Goal: Task Accomplishment & Management: Use online tool/utility

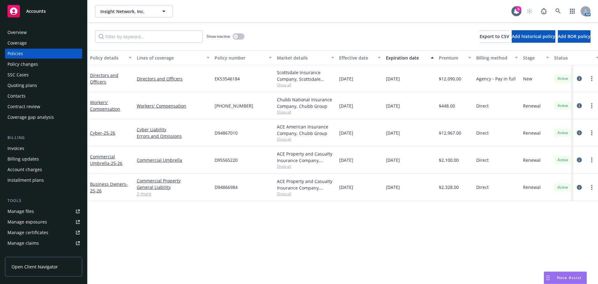
click at [21, 85] on div "Quoting plans" at bounding box center [22, 85] width 30 height 10
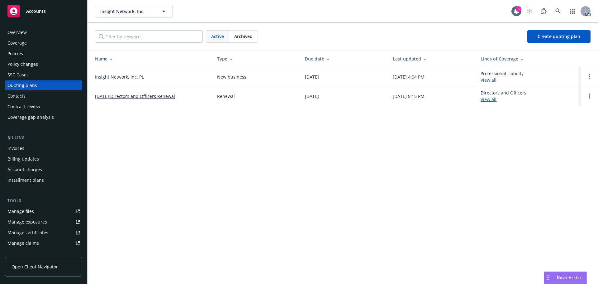
click at [109, 75] on link "Insight Network, Inc. PL" at bounding box center [119, 76] width 49 height 7
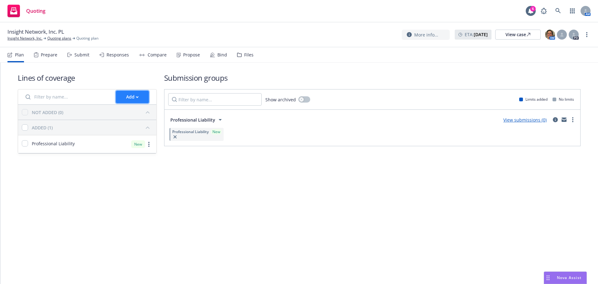
click at [136, 100] on div "Add" at bounding box center [132, 97] width 12 height 12
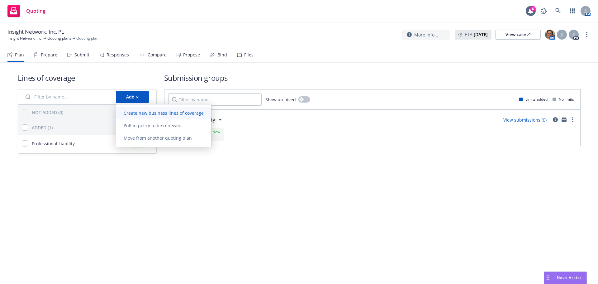
click at [147, 113] on span "Create new business lines of coverage" at bounding box center [163, 113] width 95 height 6
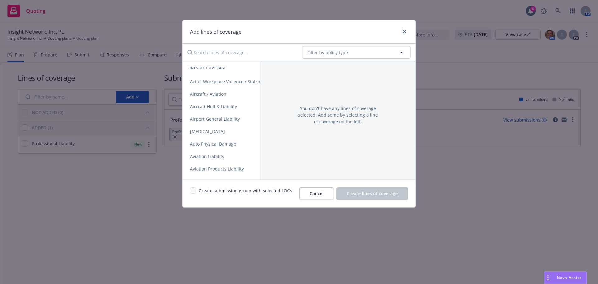
click at [217, 55] on input "Search lines of coverage..." at bounding box center [240, 52] width 113 height 12
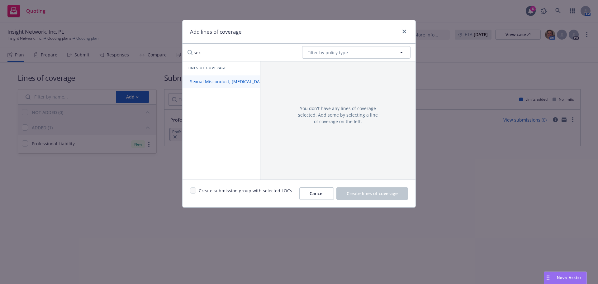
click at [223, 84] on span "Sexual Misconduct, Physical Abuse, and Molestation Liability" at bounding box center [254, 81] width 145 height 6
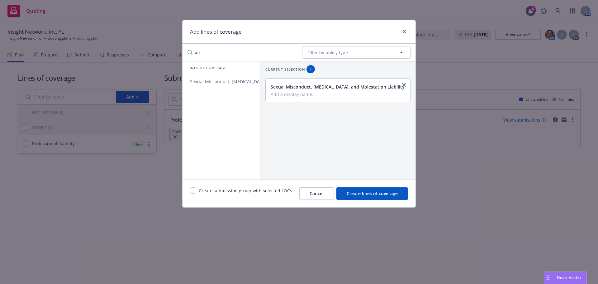
drag, startPoint x: 212, startPoint y: 53, endPoint x: 191, endPoint y: 53, distance: 21.5
click at [191, 53] on input "sex" at bounding box center [240, 52] width 113 height 12
type input "t"
type input "b"
click at [209, 77] on link "Cyber Liability" at bounding box center [220, 81] width 77 height 12
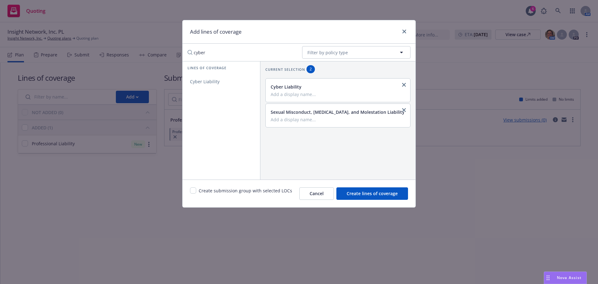
click at [239, 48] on input "cyber" at bounding box center [240, 52] width 113 height 12
drag, startPoint x: 234, startPoint y: 52, endPoint x: 151, endPoint y: 54, distance: 83.1
click at [159, 54] on div "Add lines of coverage cyber No readable name Filter by policy type Lines of cov…" at bounding box center [299, 142] width 598 height 284
click at [196, 82] on span "General Liability" at bounding box center [206, 81] width 49 height 6
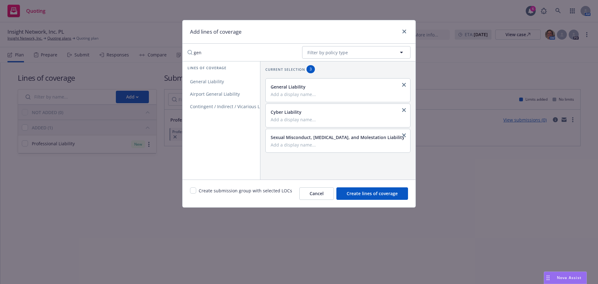
drag, startPoint x: 200, startPoint y: 51, endPoint x: 130, endPoint y: 47, distance: 70.1
click at [127, 48] on div "Add lines of coverage gen No readable name Filter by policy type Lines of cover…" at bounding box center [299, 142] width 598 height 284
type input "prod"
click at [365, 193] on span "Create lines of coverage" at bounding box center [371, 193] width 51 height 6
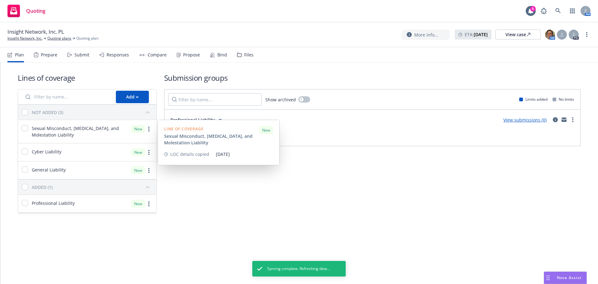
click at [24, 131] on div at bounding box center [25, 131] width 6 height 13
checkbox input "true"
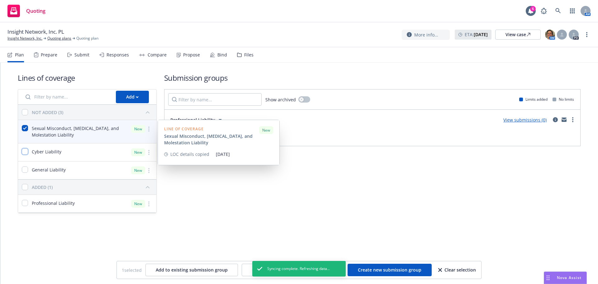
drag, startPoint x: 23, startPoint y: 149, endPoint x: 26, endPoint y: 155, distance: 6.5
click at [23, 149] on input "checkbox" at bounding box center [25, 151] width 6 height 6
checkbox input "true"
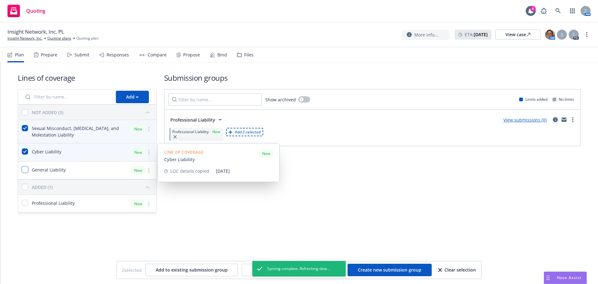
click at [26, 167] on input "checkbox" at bounding box center [25, 169] width 6 height 6
checkbox input "true"
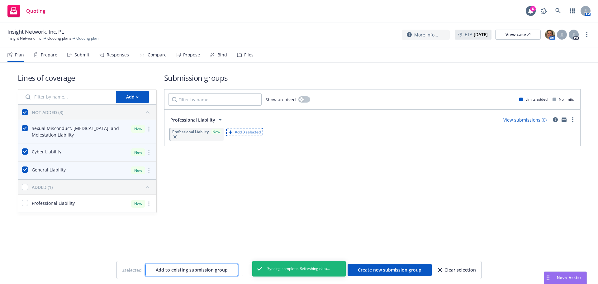
click at [185, 271] on span "Add to existing submission group" at bounding box center [192, 269] width 72 height 6
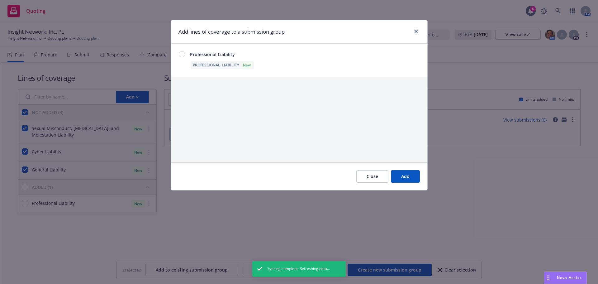
click at [179, 53] on div at bounding box center [182, 54] width 6 height 6
click at [413, 174] on button "Add" at bounding box center [405, 176] width 29 height 12
checkbox input "false"
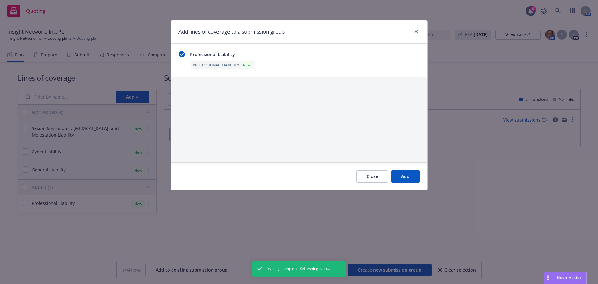
checkbox input "false"
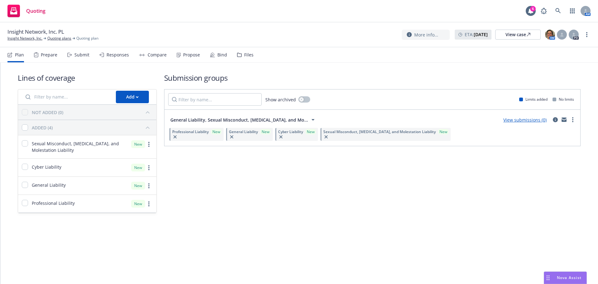
click at [133, 103] on div "Add" at bounding box center [87, 96] width 138 height 15
click at [134, 98] on div "Add" at bounding box center [132, 97] width 12 height 12
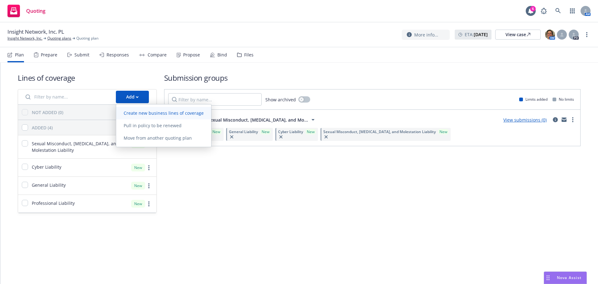
click at [147, 116] on link "Create new business lines of coverage" at bounding box center [163, 113] width 95 height 12
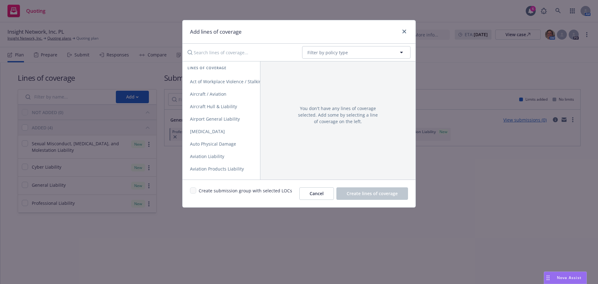
click at [196, 54] on input "Search lines of coverage..." at bounding box center [240, 52] width 113 height 12
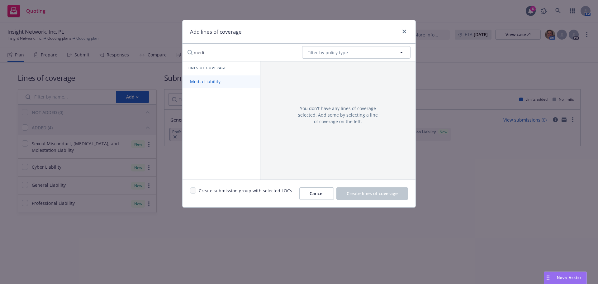
type input "medi"
click at [200, 81] on span "Media Liability" at bounding box center [204, 81] width 45 height 6
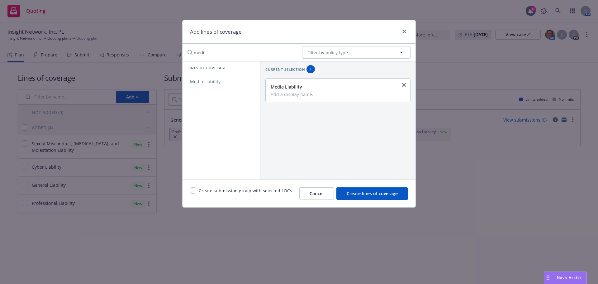
click at [194, 193] on div "Create submission group with selected LOCs" at bounding box center [241, 193] width 102 height 12
click at [193, 192] on input "checkbox" at bounding box center [193, 190] width 6 height 6
checkbox input "true"
click at [384, 195] on span "Create lines of coverage" at bounding box center [371, 193] width 51 height 6
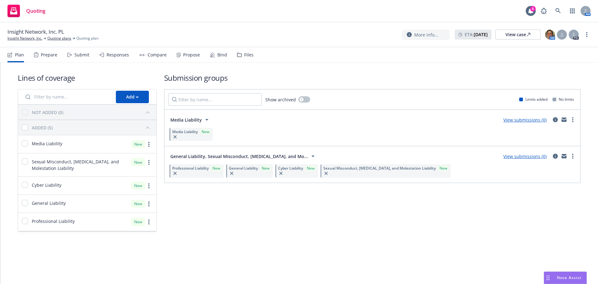
drag, startPoint x: 281, startPoint y: 185, endPoint x: 472, endPoint y: 231, distance: 196.9
click at [472, 231] on div "Submission groups Show archived Limits added No limits Media Liability View sub…" at bounding box center [372, 152] width 416 height 159
click at [532, 159] on div "View submissions (0)" at bounding box center [524, 155] width 51 height 7
click at [532, 158] on link "View submissions (0)" at bounding box center [524, 156] width 43 height 6
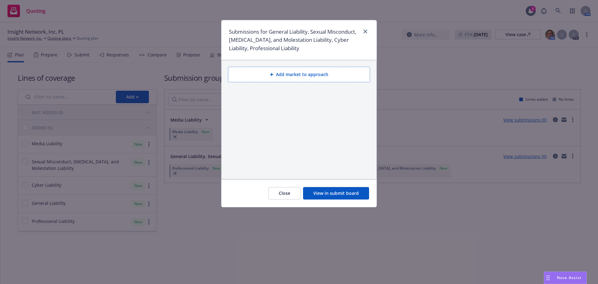
click at [250, 69] on button "Add market to approach" at bounding box center [299, 75] width 142 height 16
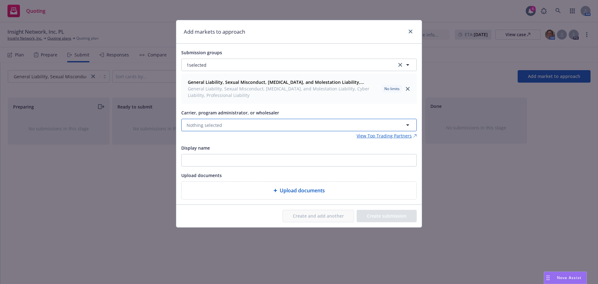
click at [211, 126] on span "Nothing selected" at bounding box center [203, 125] width 35 height 7
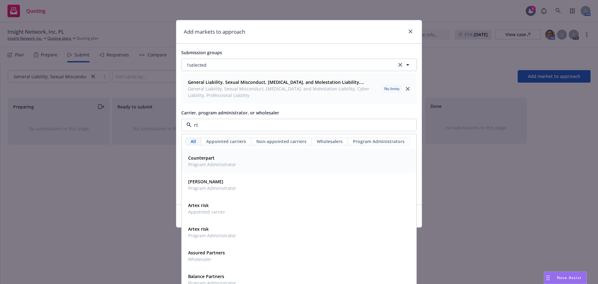
type input "rt s"
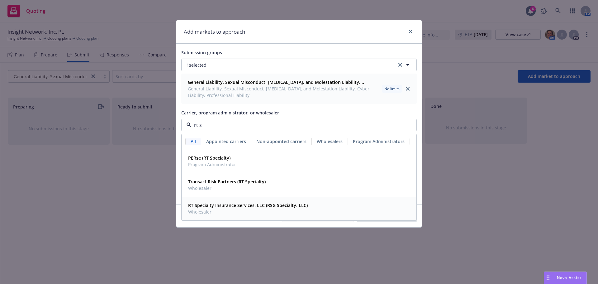
click at [223, 208] on strong "RT Specialty Insurance Services, LLC (RSG Specialty, LLC)" at bounding box center [248, 205] width 120 height 6
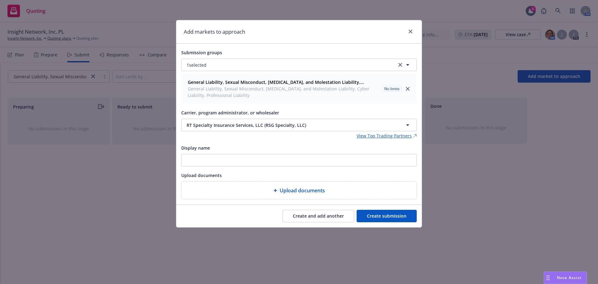
click at [386, 214] on button "Create submission" at bounding box center [386, 215] width 60 height 12
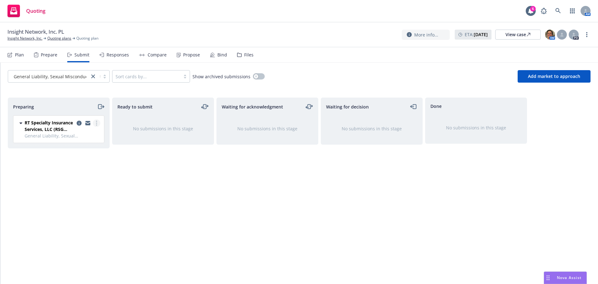
click at [94, 123] on link "more" at bounding box center [96, 122] width 7 height 7
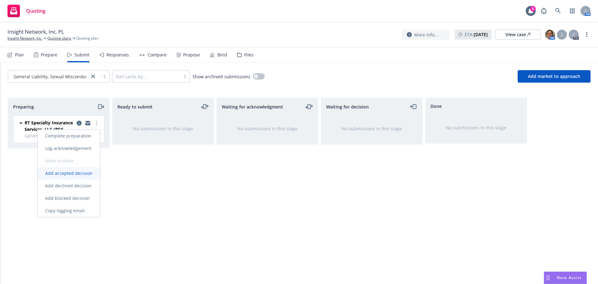
click at [65, 175] on span "Add accepted decision" at bounding box center [69, 173] width 62 height 6
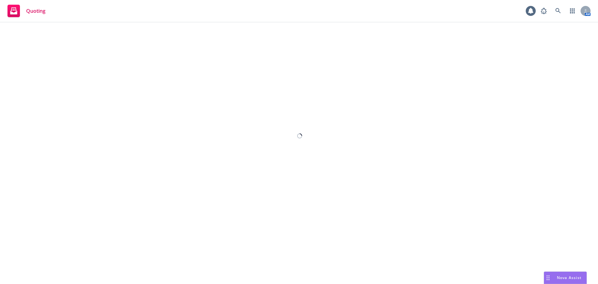
select select "12"
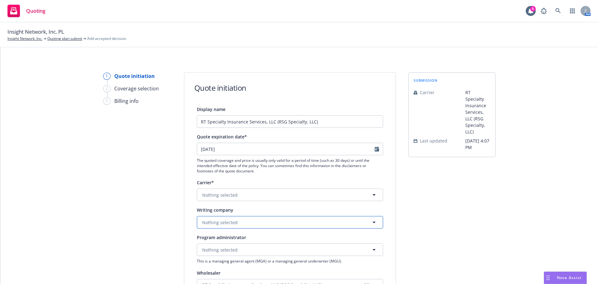
click at [225, 223] on span "Nothing selected" at bounding box center [219, 222] width 35 height 7
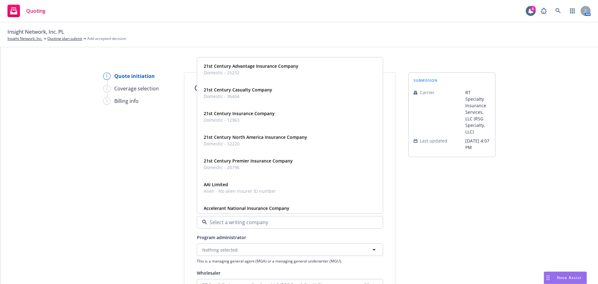
type input "v"
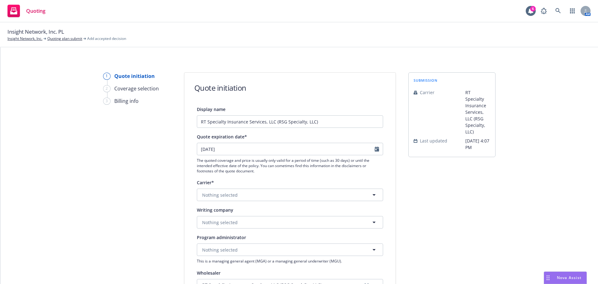
drag, startPoint x: 183, startPoint y: 195, endPoint x: 196, endPoint y: 196, distance: 13.1
click at [185, 194] on div "Display name RT Specialty Insurance Services, LLC (RSG Specialty, LLC) Quote ex…" at bounding box center [289, 278] width 211 height 346
click at [212, 195] on span "Nothing selected" at bounding box center [219, 194] width 35 height 7
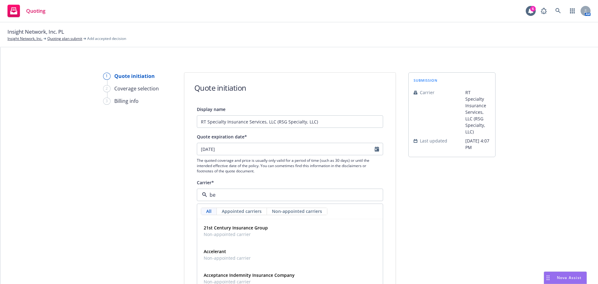
type input "bea"
click at [219, 236] on span "Appointed carrier" at bounding box center [229, 234] width 50 height 7
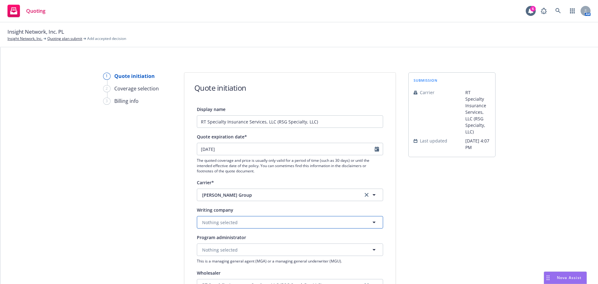
click at [259, 221] on button "Nothing selected" at bounding box center [290, 222] width 186 height 12
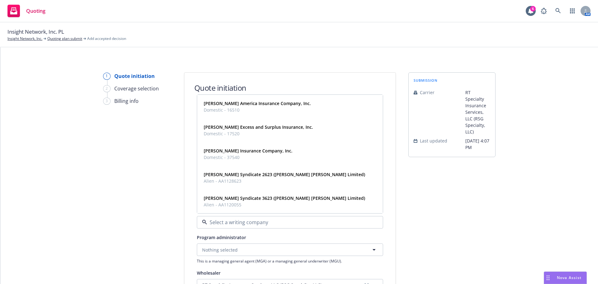
click at [455, 185] on div "submission Carrier RT Specialty Insurance Services, LLC (RSG Specialty, LLC) La…" at bounding box center [451, 280] width 87 height 417
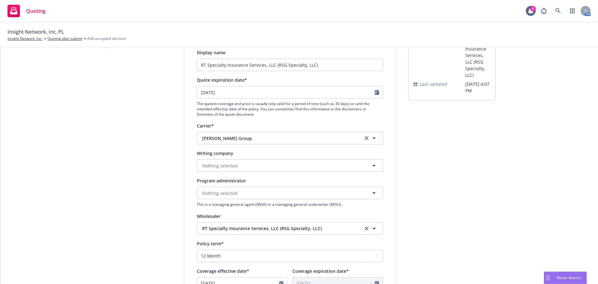
scroll to position [124, 0]
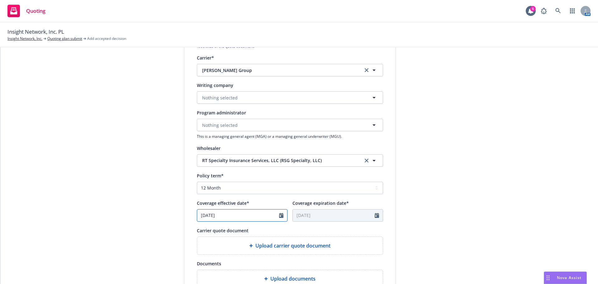
click at [279, 215] on icon "Calendar" at bounding box center [281, 215] width 4 height 5
select select "8"
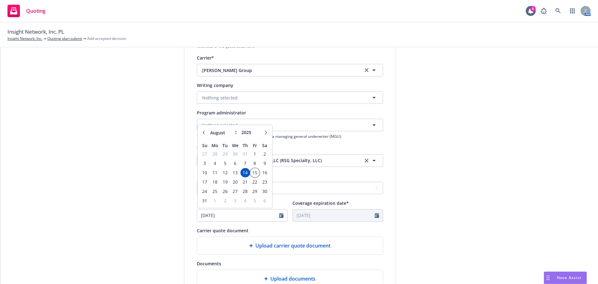
click at [253, 175] on span "15" at bounding box center [255, 172] width 8 height 8
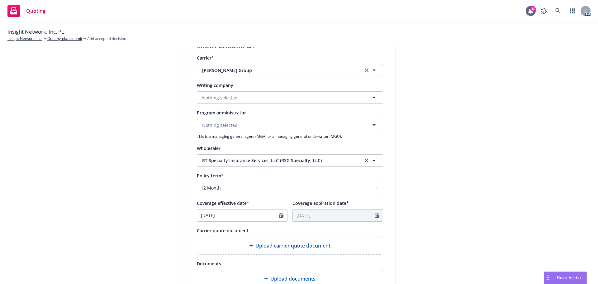
type input "08/15/2025"
type input "08/15/2026"
click at [472, 204] on div "submission Carrier RT Specialty Insurance Services, LLC (RSG Specialty, LLC) La…" at bounding box center [451, 156] width 87 height 417
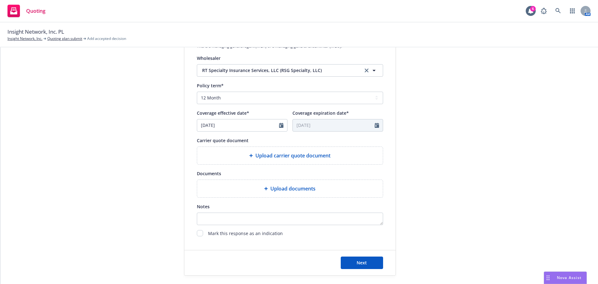
scroll to position [218, 0]
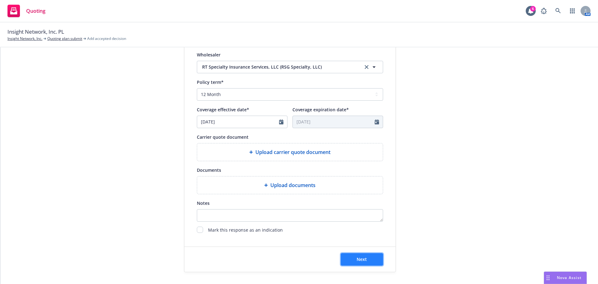
click at [373, 258] on button "Next" at bounding box center [361, 259] width 42 height 12
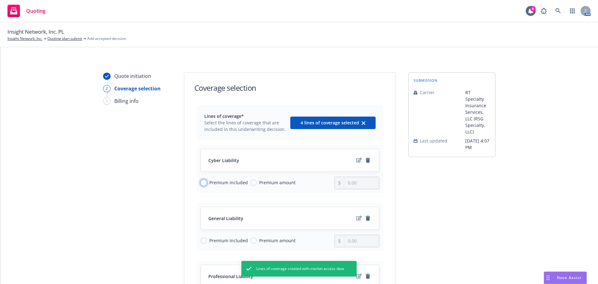
click at [204, 182] on input "Premium included" at bounding box center [203, 182] width 6 height 6
radio input "true"
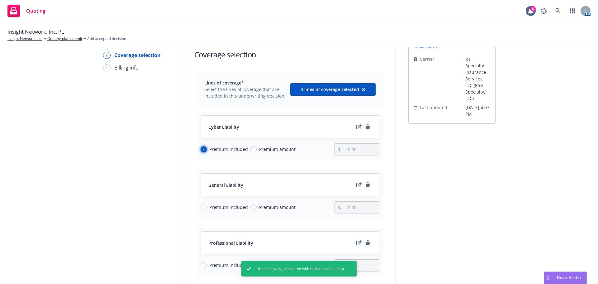
scroll to position [62, 0]
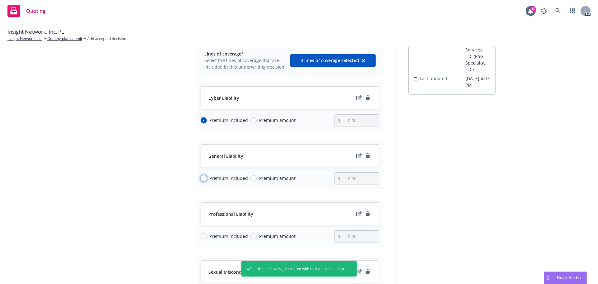
click at [200, 175] on input "Premium included" at bounding box center [203, 178] width 6 height 6
radio input "true"
click at [203, 236] on input "Premium included" at bounding box center [203, 236] width 6 height 6
radio input "true"
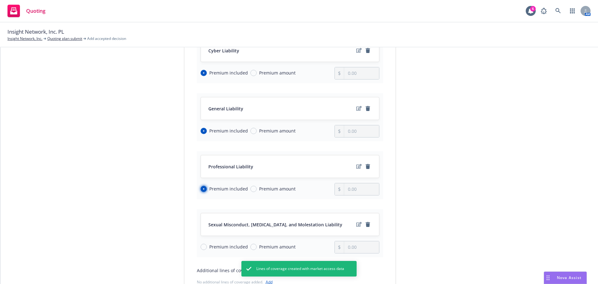
scroll to position [187, 0]
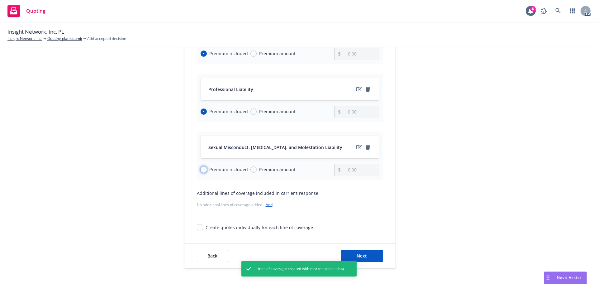
click at [200, 171] on input "Premium included" at bounding box center [203, 169] width 6 height 6
radio input "true"
click at [365, 249] on div "Back Next" at bounding box center [289, 255] width 211 height 25
click at [373, 254] on button "Next" at bounding box center [361, 255] width 42 height 12
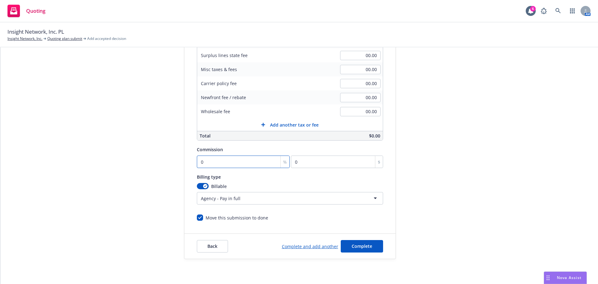
click at [240, 159] on input "0" at bounding box center [243, 161] width 93 height 12
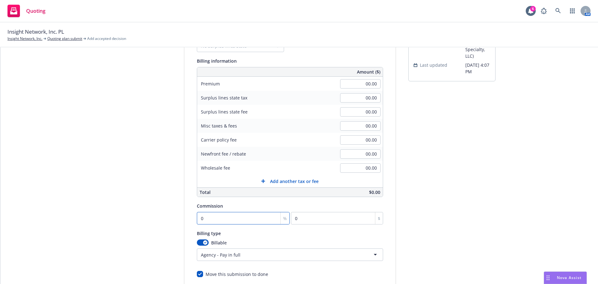
scroll to position [0, 0]
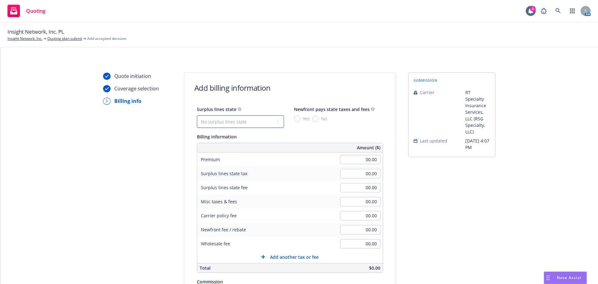
click at [232, 119] on select "No surplus lines state Alaska Alabama Arkansas Arizona California Colorado Conn…" at bounding box center [240, 121] width 87 height 12
select select "CA"
click at [197, 115] on select "No surplus lines state Alaska Alabama Arkansas Arizona California Colorado Conn…" at bounding box center [240, 121] width 87 height 12
click at [312, 118] on input "No" at bounding box center [315, 118] width 6 height 6
radio input "true"
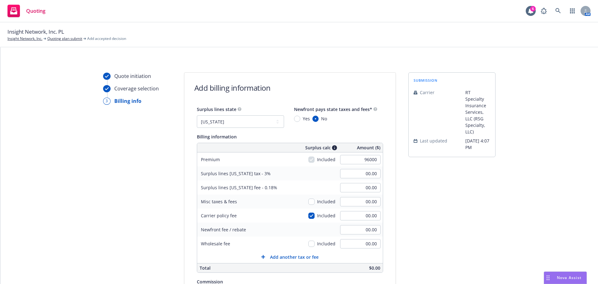
type input "96,000.00"
type input "2,880.00"
type input "172.80"
click at [480, 200] on div "submission Carrier RT Specialty Insurance Services, LLC (RSG Specialty, LLC) La…" at bounding box center [451, 231] width 87 height 318
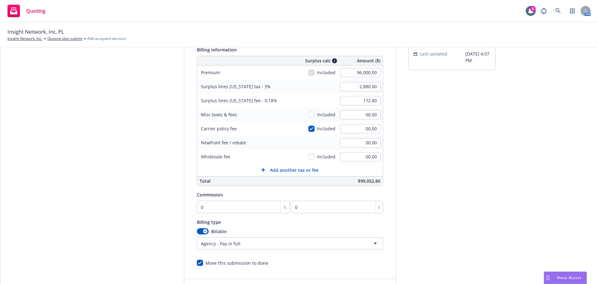
scroll to position [93, 0]
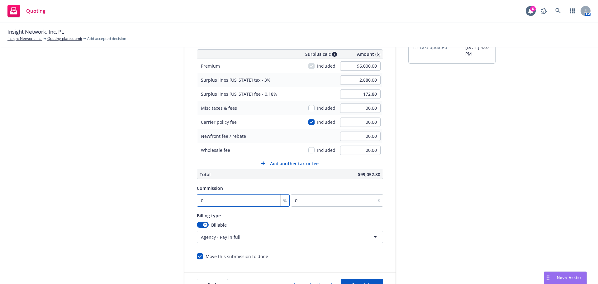
drag, startPoint x: 176, startPoint y: 199, endPoint x: 149, endPoint y: 195, distance: 27.3
click at [147, 194] on div "Quote initiation Coverage selection 3 Billing info Add billing information Surp…" at bounding box center [299, 138] width 582 height 318
drag, startPoint x: 201, startPoint y: 198, endPoint x: 184, endPoint y: 201, distance: 17.4
click at [185, 201] on div "Surplus lines state No surplus lines state Alaska Alabama Arkansas Arizona Cali…" at bounding box center [289, 135] width 211 height 247
type input "1"
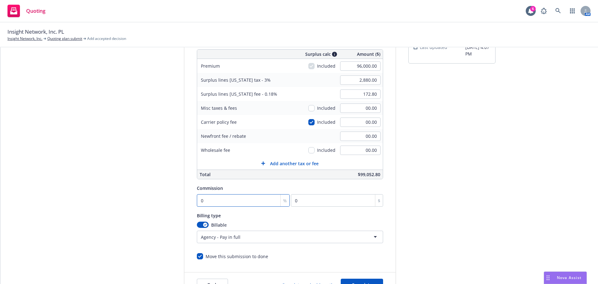
type input "960"
type input "10"
type input "9600"
type input "10"
drag, startPoint x: 184, startPoint y: 201, endPoint x: 178, endPoint y: 198, distance: 7.0
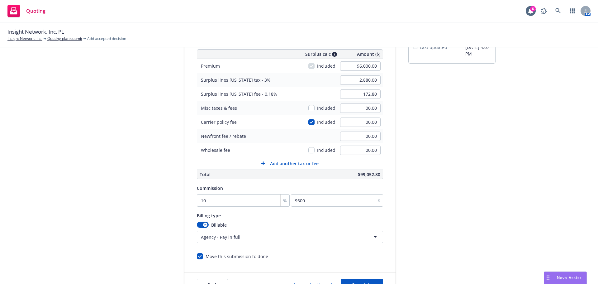
click at [178, 198] on div "Quote initiation Coverage selection 3 Billing info Add billing information Surp…" at bounding box center [299, 138] width 582 height 318
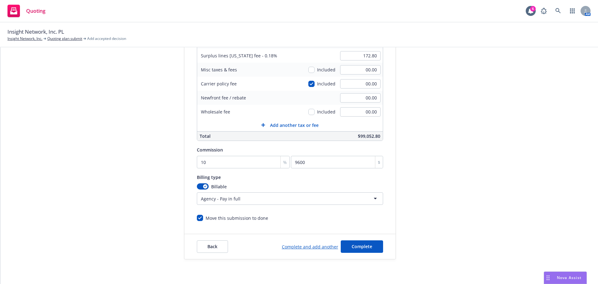
scroll to position [132, 0]
click at [362, 243] on span "Complete" at bounding box center [361, 246] width 21 height 6
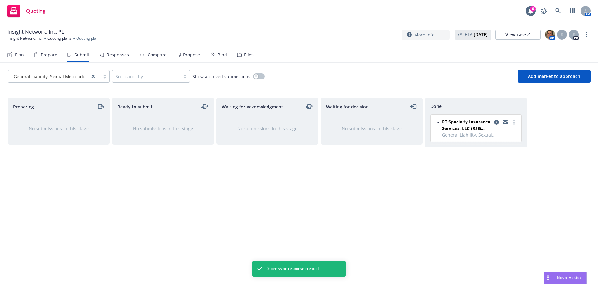
click at [25, 55] on div "Plan Prepare Submit Responses Compare Propose Bind Files" at bounding box center [130, 54] width 246 height 15
click at [56, 34] on span "Insight Network, Inc. PL" at bounding box center [35, 31] width 57 height 7
click at [56, 39] on link "Quoting plans" at bounding box center [59, 38] width 24 height 6
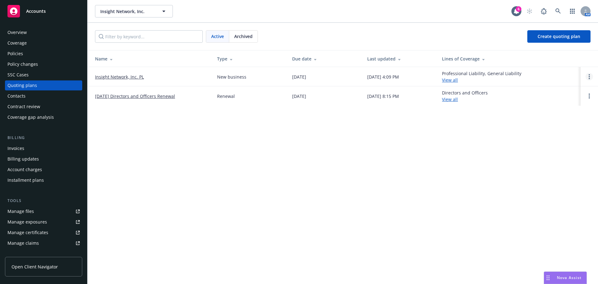
click at [589, 75] on circle "Open options" at bounding box center [588, 74] width 1 height 1
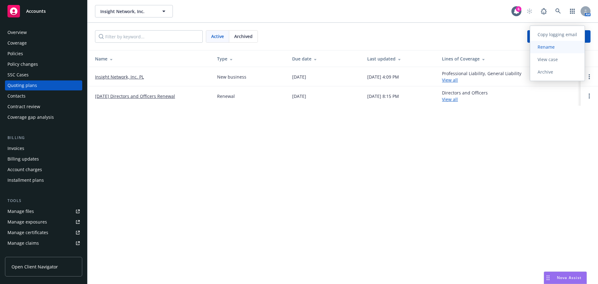
click at [545, 46] on span "Rename" at bounding box center [546, 47] width 32 height 6
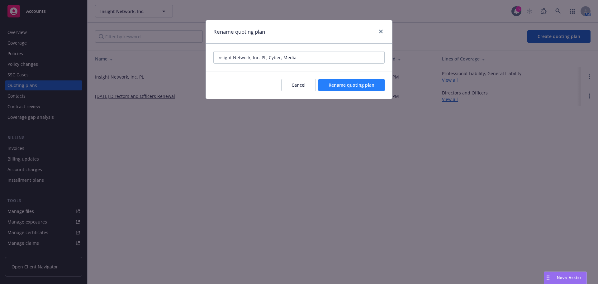
type input "Insight Network, Inc. PL, Cyber, Media"
click at [335, 79] on button "Rename quoting plan" at bounding box center [351, 85] width 66 height 12
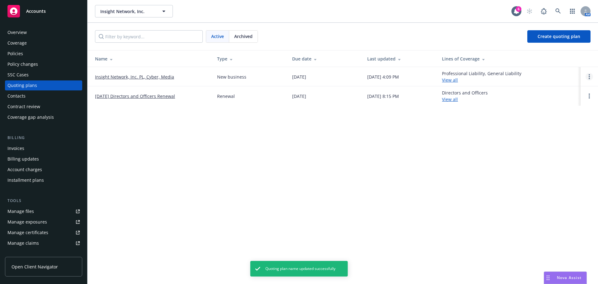
click at [587, 77] on link "Open options" at bounding box center [588, 76] width 7 height 7
drag, startPoint x: 488, startPoint y: 162, endPoint x: 481, endPoint y: 158, distance: 8.1
click at [485, 158] on div "Insight Network, Inc. Insight Network, Inc. 6 AM Active Archived Create quoting…" at bounding box center [342, 142] width 510 height 284
click at [155, 77] on link "Insight Network, Inc. PL, Cyber, Media" at bounding box center [134, 76] width 79 height 7
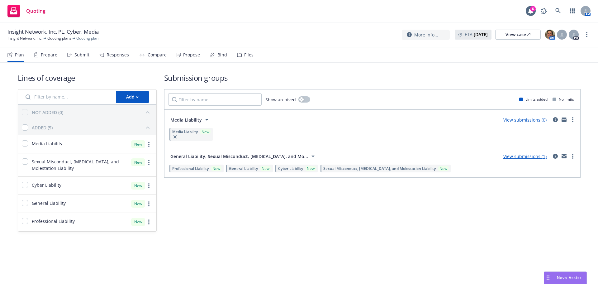
click at [533, 118] on link "View submissions (0)" at bounding box center [524, 120] width 43 height 6
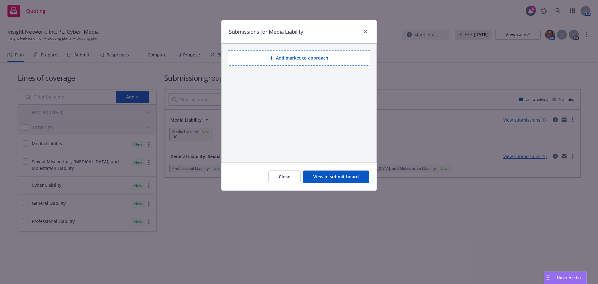
click at [289, 60] on button "Add market to approach" at bounding box center [299, 58] width 142 height 16
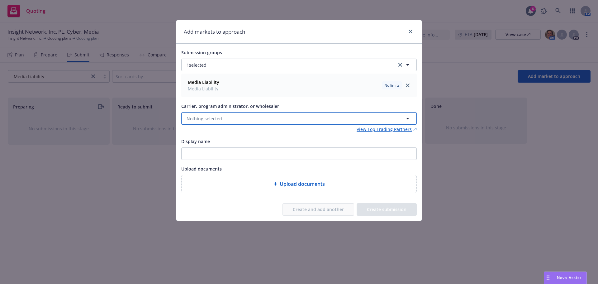
click at [219, 117] on span "Nothing selected" at bounding box center [203, 118] width 35 height 7
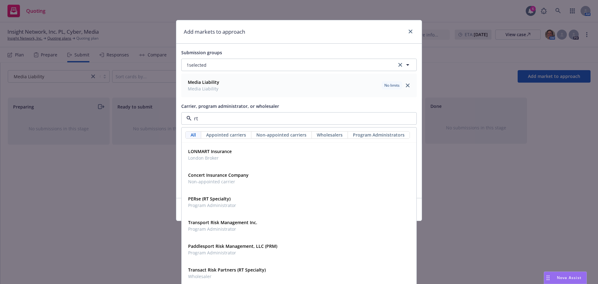
type input "rt s"
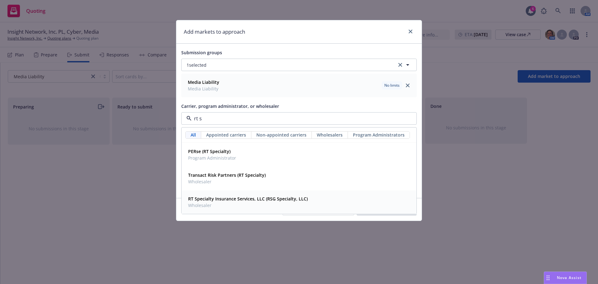
click at [227, 198] on strong "RT Specialty Insurance Services, LLC (RSG Specialty, LLC)" at bounding box center [248, 198] width 120 height 6
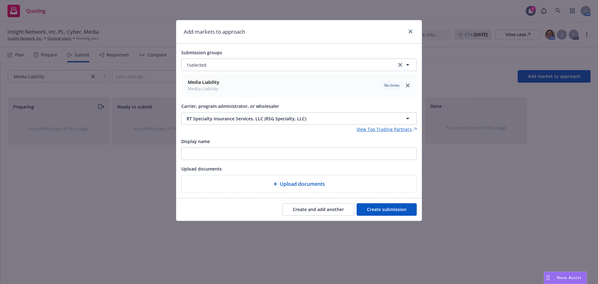
click at [397, 207] on button "Create submission" at bounding box center [386, 209] width 60 height 12
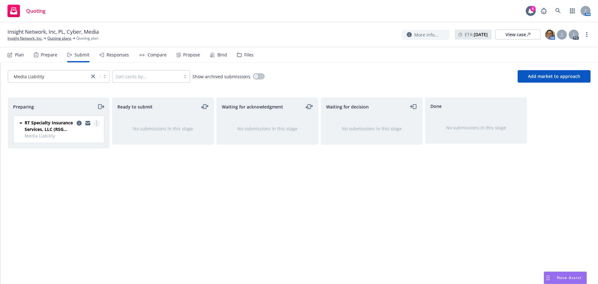
click at [99, 122] on link "more" at bounding box center [96, 122] width 7 height 7
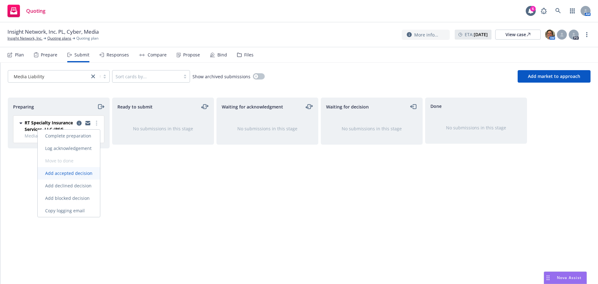
click at [77, 178] on link "Add accepted decision" at bounding box center [69, 173] width 62 height 12
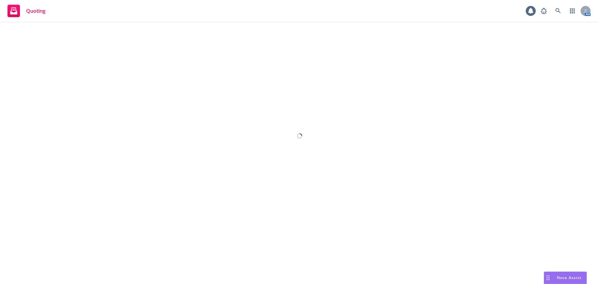
select select "12"
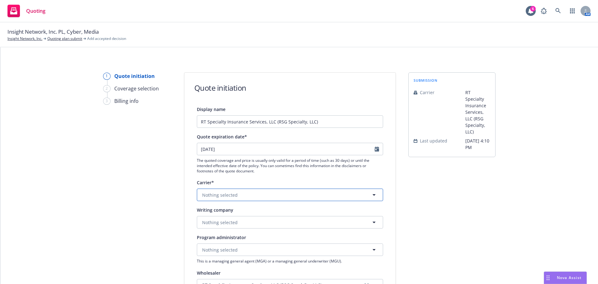
click at [235, 195] on button "Nothing selected" at bounding box center [290, 194] width 186 height 12
type input "qb"
click at [224, 234] on span "Appointed carrier" at bounding box center [226, 234] width 45 height 7
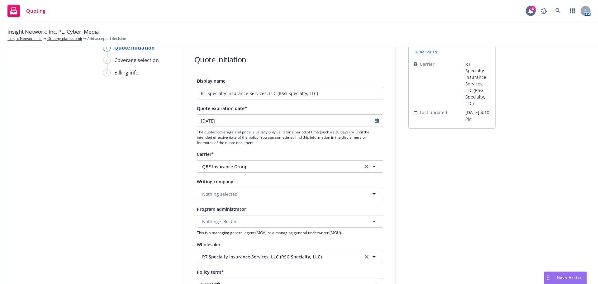
scroll to position [62, 0]
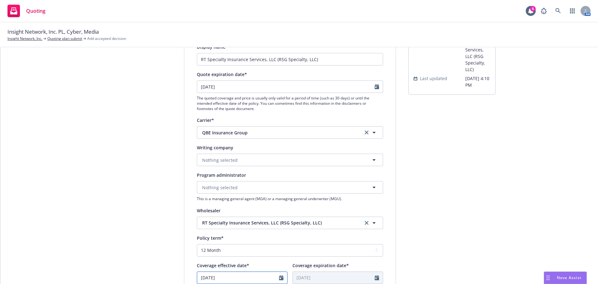
select select "8"
click at [242, 274] on input "08/14/2025" at bounding box center [238, 277] width 82 height 12
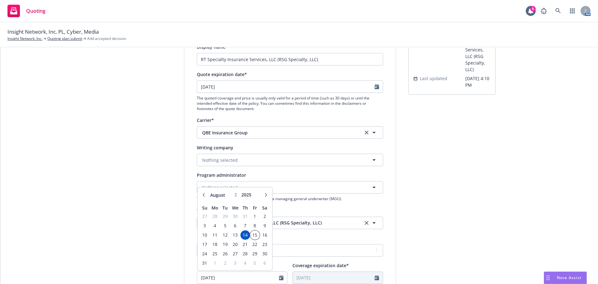
click at [254, 235] on span "15" at bounding box center [255, 235] width 8 height 8
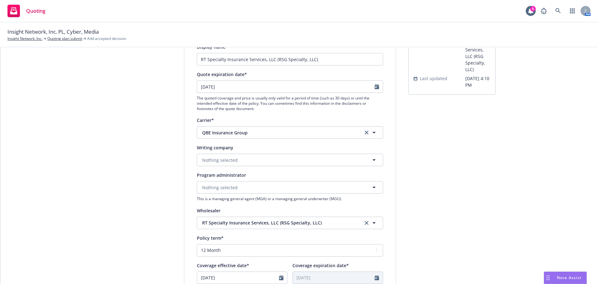
type input "08/15/2025"
type input "08/15/2026"
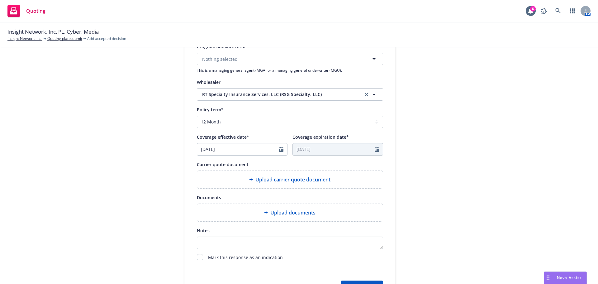
scroll to position [231, 0]
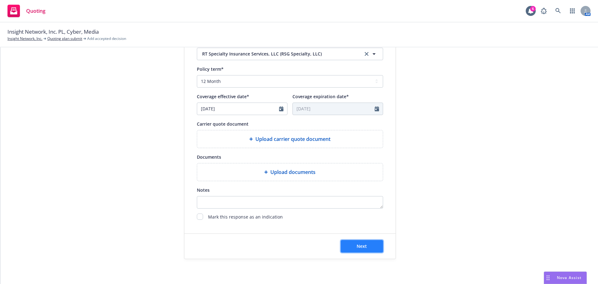
click at [356, 246] on span "Next" at bounding box center [361, 246] width 10 height 6
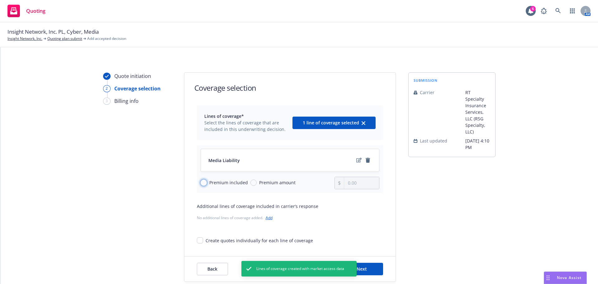
click at [201, 182] on input "Premium included" at bounding box center [203, 182] width 6 height 6
radio input "true"
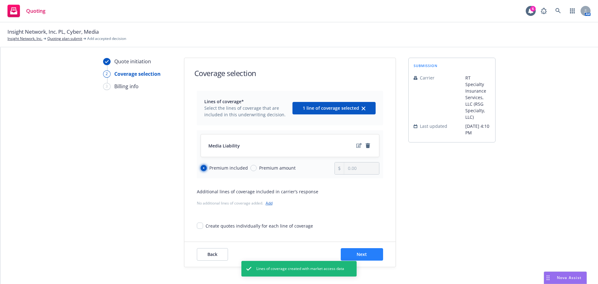
scroll to position [23, 0]
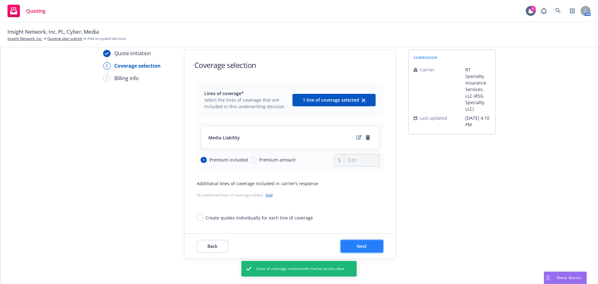
click at [376, 242] on button "Next" at bounding box center [361, 246] width 42 height 12
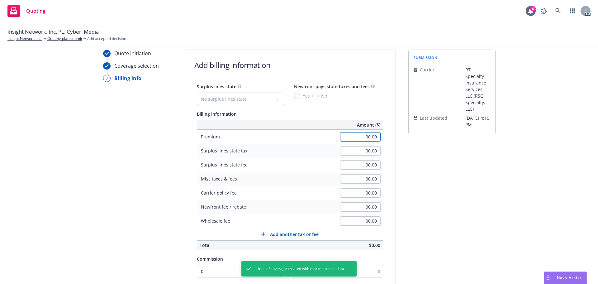
type input "3"
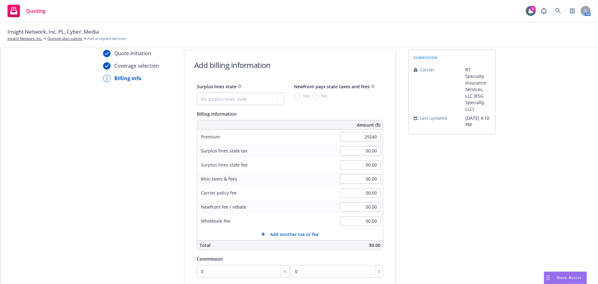
type input "29,240.00"
click at [445, 176] on div "submission Carrier RT Specialty Insurance Services, LLC (RSG Specialty, LLC) La…" at bounding box center [451, 208] width 87 height 318
drag, startPoint x: 240, startPoint y: 94, endPoint x: 238, endPoint y: 103, distance: 9.4
click at [240, 94] on select "No surplus lines state Alaska Alabama Arkansas Arizona California Colorado Conn…" at bounding box center [240, 98] width 87 height 12
select select "CA"
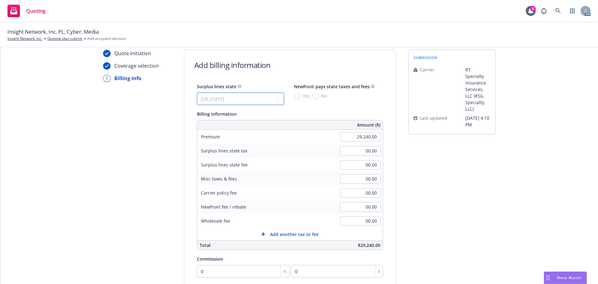
click at [197, 92] on select "No surplus lines state Alaska Alabama Arkansas Arizona California Colorado Conn…" at bounding box center [240, 98] width 87 height 12
type input "877.20"
type input "52.63"
click at [312, 94] on input "No" at bounding box center [315, 96] width 6 height 6
radio input "true"
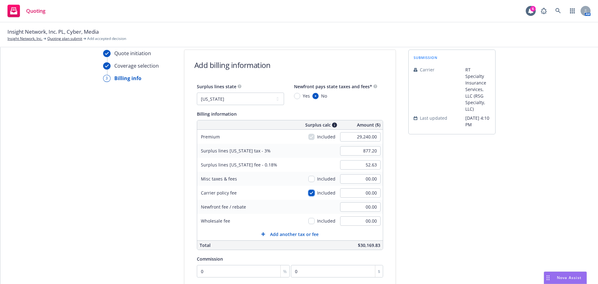
click at [308, 193] on input "checkbox" at bounding box center [311, 193] width 6 height 6
checkbox input "false"
type input "1"
type input "292.4"
type input "10"
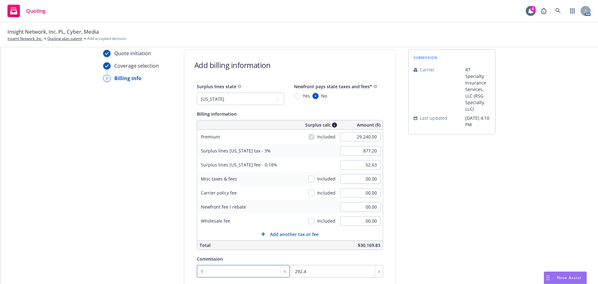
type input "2924"
type input "10"
click at [148, 238] on div "Quote initiation Coverage selection 3 Billing info" at bounding box center [137, 208] width 68 height 318
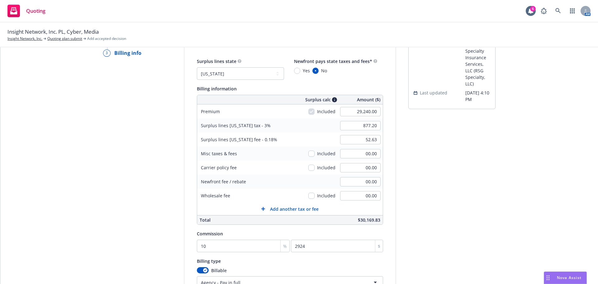
scroll to position [101, 0]
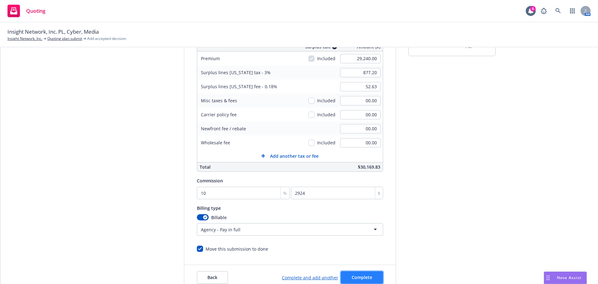
click at [357, 275] on span "Complete" at bounding box center [361, 277] width 21 height 6
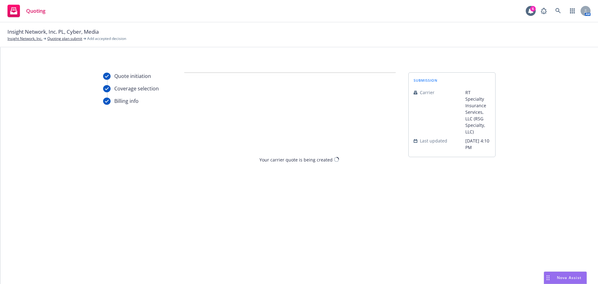
scroll to position [0, 0]
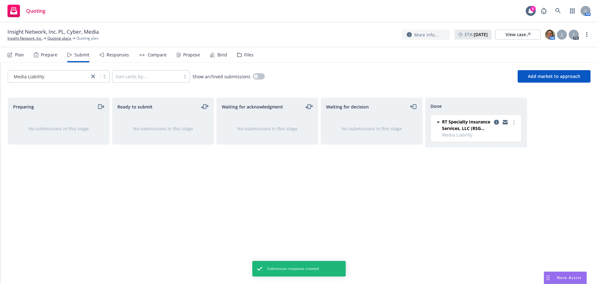
click at [193, 58] on div "Propose" at bounding box center [187, 54] width 23 height 15
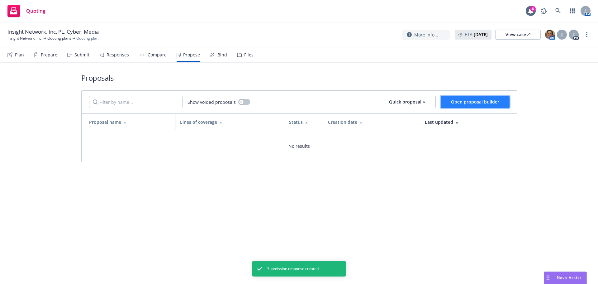
click at [467, 96] on button "Open proposal builder" at bounding box center [474, 102] width 69 height 12
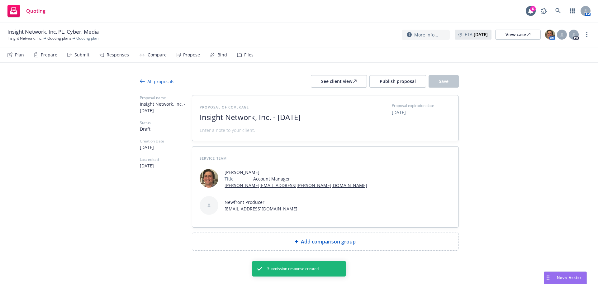
click at [322, 232] on div "Add comparison group" at bounding box center [325, 240] width 266 height 17
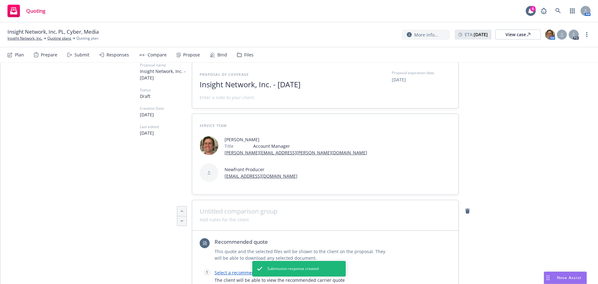
scroll to position [93, 0]
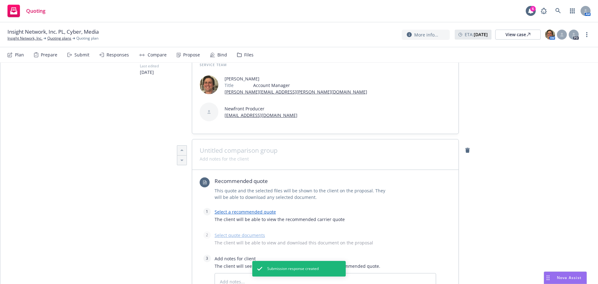
click at [241, 209] on link "Select a recommended quote" at bounding box center [244, 212] width 61 height 6
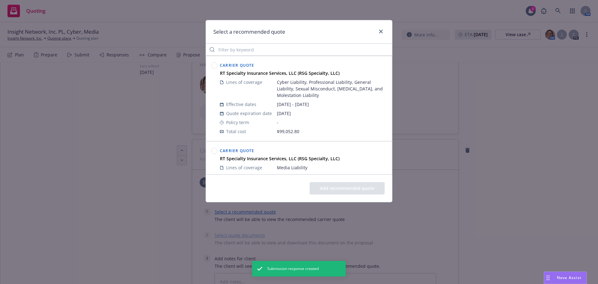
click at [214, 65] on circle at bounding box center [214, 66] width 6 height 6
click at [357, 187] on button "Add recommended quote" at bounding box center [346, 188] width 75 height 12
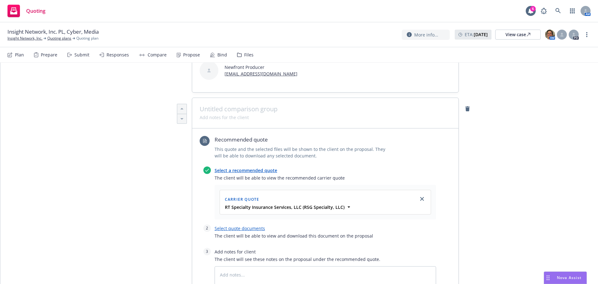
scroll to position [62, 0]
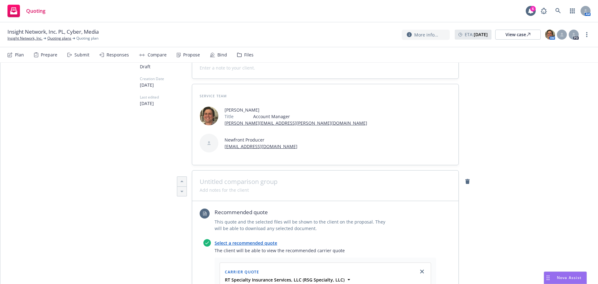
click at [249, 178] on span at bounding box center [324, 181] width 251 height 7
type textarea "x"
click at [267, 178] on span at bounding box center [324, 181] width 251 height 7
paste span
type textarea "x"
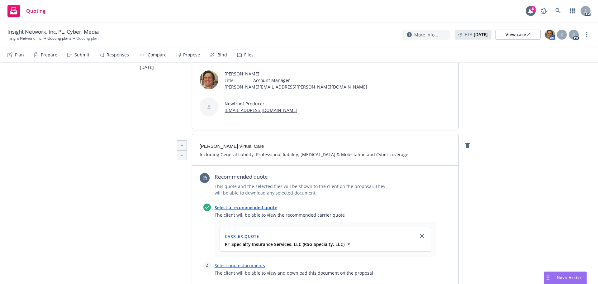
scroll to position [156, 0]
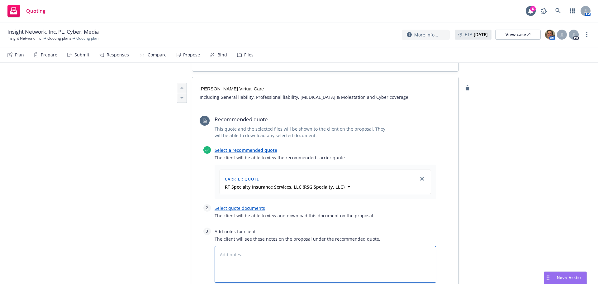
click at [300, 246] on textarea at bounding box center [324, 264] width 221 height 37
paste textarea "CFC: quoted $37,950, using a virtual care form with cyber"
type textarea "x"
type textarea "CFC: quoted $37,950, using a virtual care form with cyber"
click at [217, 246] on textarea "CFC: quoted $37,950, using a virtual care form with cyber" at bounding box center [324, 264] width 221 height 37
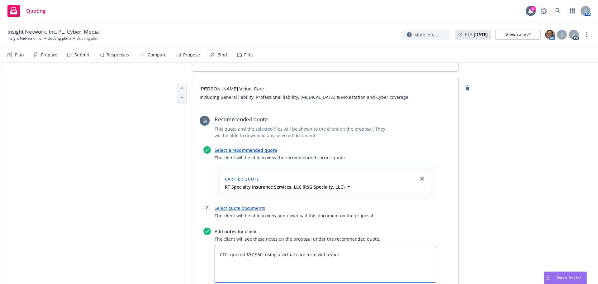
type textarea "x"
type textarea "WCFC: quoted $37,950, using a virtual care form with cyber"
type textarea "x"
type textarea "WECFC: quoted $37,950, using a virtual care form with cyber"
type textarea "x"
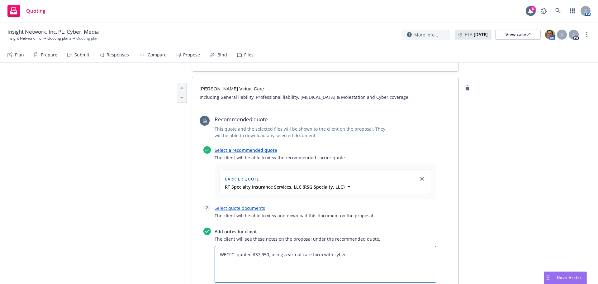
type textarea "WEeCFC: quoted $37,950, using a virtual care form with cyber"
type textarea "x"
type textarea "WEe CFC: quoted $37,950, using a virtual care form with cyber"
type textarea "x"
type textarea "WEeCFC: quoted $37,950, using a virtual care form with cyber"
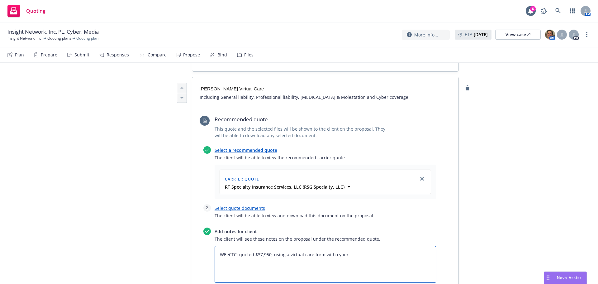
type textarea "x"
type textarea "WECFC: quoted $37,950, using a virtual care form with cyber"
type textarea "x"
type textarea "WCFC: quoted $37,950, using a virtual care form with cyber"
type textarea "x"
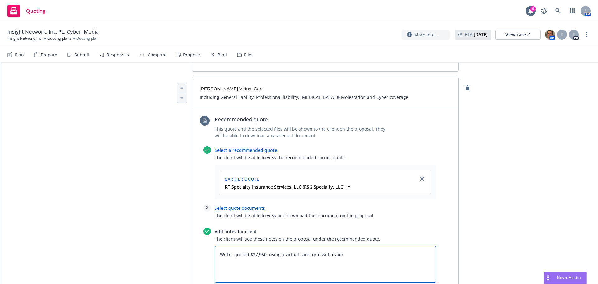
type textarea "WeCFC: quoted $37,950, using a virtual care form with cyber"
type textarea "x"
type textarea "We CFC: quoted $37,950, using a virtual care form with cyber"
type textarea "x"
type textarea "We aCFC: quoted $37,950, using a virtual care form with cyber"
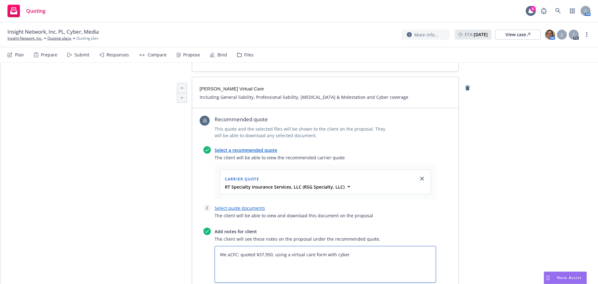
type textarea "x"
type textarea "We ahCFC: quoted $37,950, using a virtual care form with cyber"
type textarea "x"
type textarea "We ahvCFC: quoted $37,950, using a virtual care form with cyber"
type textarea "x"
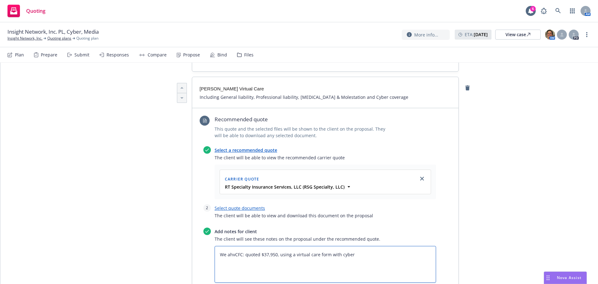
type textarea "We ahveCFC: quoted $37,950, using a virtual care form with cyber"
type textarea "x"
type textarea "We ahvCFC: quoted $37,950, using a virtual care form with cyber"
type textarea "x"
type textarea "We ahCFC: quoted $37,950, using a virtual care form with cyber"
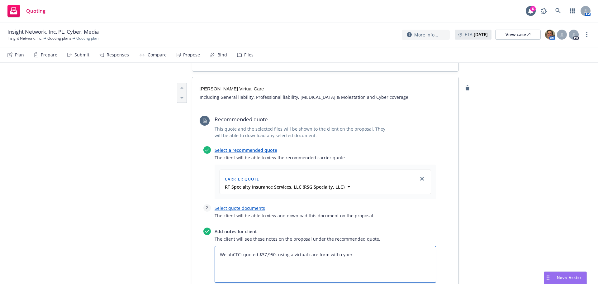
type textarea "x"
type textarea "We aCFC: quoted $37,950, using a virtual care form with cyber"
type textarea "x"
type textarea "We CFC: quoted $37,950, using a virtual care form with cyber"
type textarea "x"
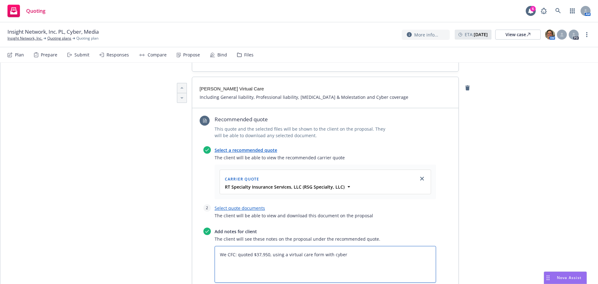
type textarea "We aCFC: quoted $37,950, using a virtual care form with cyber"
type textarea "x"
type textarea "We jCFC: quoted $37,950, using a virtual care form with cyber"
type textarea "x"
type textarea "We jhCFC: quoted $37,950, using a virtual care form with cyber"
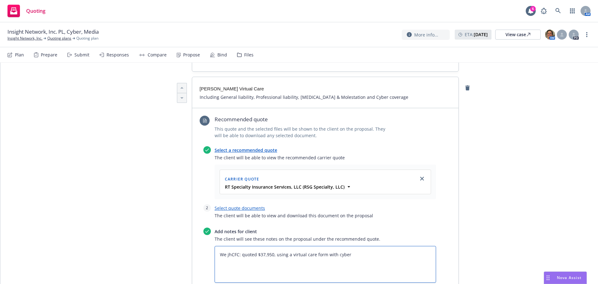
type textarea "x"
type textarea "We jhaCFC: quoted $37,950, using a virtual care form with cyber"
type textarea "x"
type textarea "We jhavCFC: quoted $37,950, using a virtual care form with cyber"
type textarea "x"
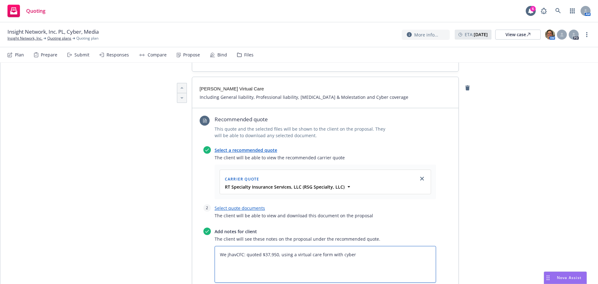
type textarea "We jhaveCFC: quoted $37,950, using a virtual care form with cyber"
type textarea "x"
type textarea "We jhave CFC: quoted $37,950, using a virtual care form with cyber"
type textarea "x"
type textarea "We jhave aCFC: quoted $37,950, using a virtual care form with cyber"
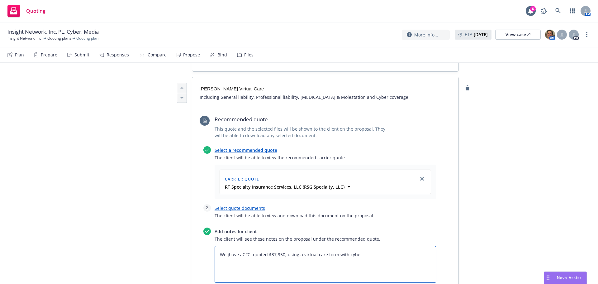
type textarea "x"
type textarea "We jhave CFC: quoted $37,950, using a virtual care form with cyber"
type textarea "x"
type textarea "We jhaveCFC: quoted $37,950, using a virtual care form with cyber"
type textarea "x"
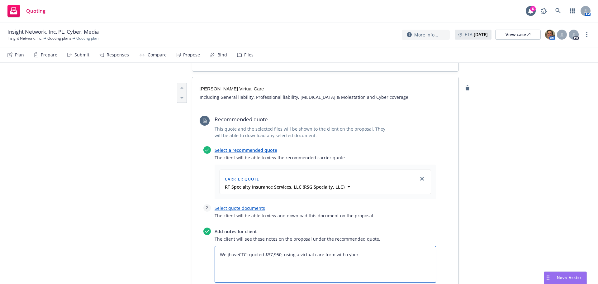
type textarea "We jhavCFC: quoted $37,950, using a virtual care form with cyber"
type textarea "x"
type textarea "We jhaCFC: quoted $37,950, using a virtual care form with cyber"
type textarea "x"
type textarea "We jhCFC: quoted $37,950, using a virtual care form with cyber"
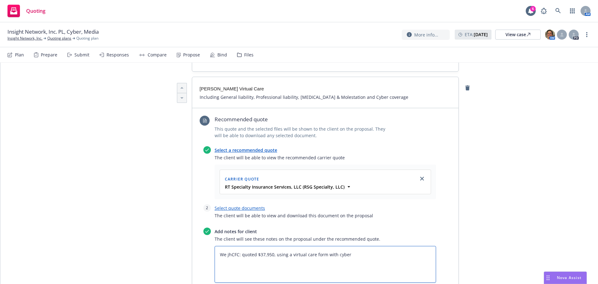
type textarea "x"
type textarea "We jCFC: quoted $37,950, using a virtual care form with cyber"
type textarea "x"
type textarea "We jhCFC: quoted $37,950, using a virtual care form with cyber"
type textarea "x"
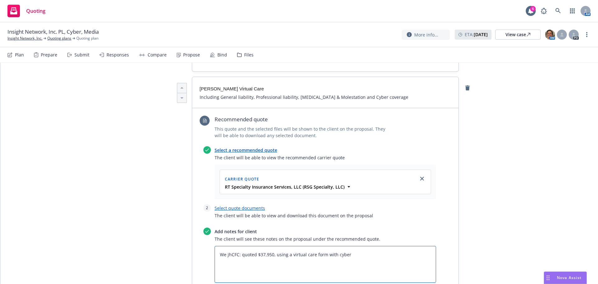
type textarea "We jCFC: quoted $37,950, using a virtual care form with cyber"
type textarea "x"
type textarea "We CFC: quoted $37,950, using a virtual care form with cyber"
type textarea "x"
type textarea "We hCFC: quoted $37,950, using a virtual care form with cyber"
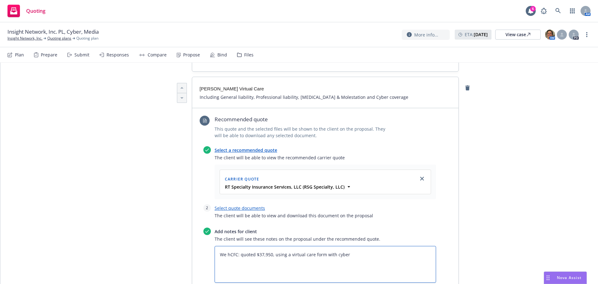
type textarea "x"
type textarea "We havCFC: quoted $37,950, using a virtual care form with cyber"
type textarea "x"
type textarea "We haveCFC: quoted $37,950, using a virtual care form with cyber"
type textarea "x"
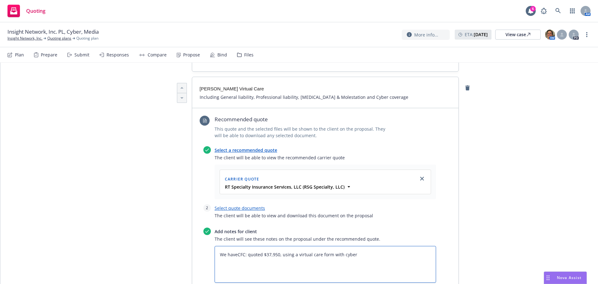
type textarea "We have CFC: quoted $37,950, using a virtual care form with cyber"
type textarea "x"
type textarea "We have aCFC: quoted $37,950, using a virtual care form with cyber"
type textarea "x"
type textarea "We have anCFC: quoted $37,950, using a virtual care form with cyber"
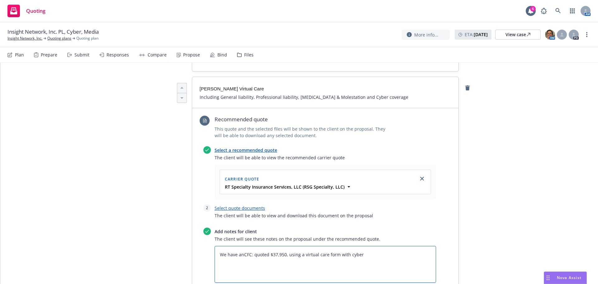
type textarea "x"
type textarea "We have anotCFC: quoted $37,950, using a virtual care form with cyber"
type textarea "x"
type textarea "We have anothCFC: quoted $37,950, using a virtual care form with cyber"
type textarea "x"
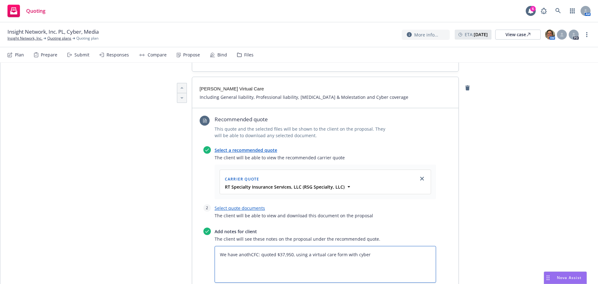
type textarea "We have anotheCFC: quoted $37,950, using a virtual care form with cyber"
type textarea "x"
type textarea "We have anotherCFC: quoted $37,950, using a virtual care form with cyber"
type textarea "x"
type textarea "We have another CFC: quoted $37,950, using a virtual care form with cyber"
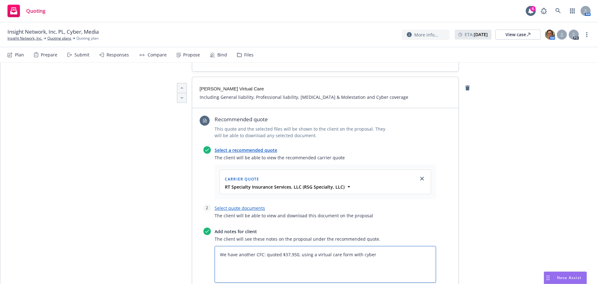
type textarea "x"
type textarea "We have another oCFC: quoted $37,950, using a virtual care form with cyber"
type textarea "x"
type textarea "We have another optCFC: quoted $37,950, using a virtual care form with cyber"
type textarea "x"
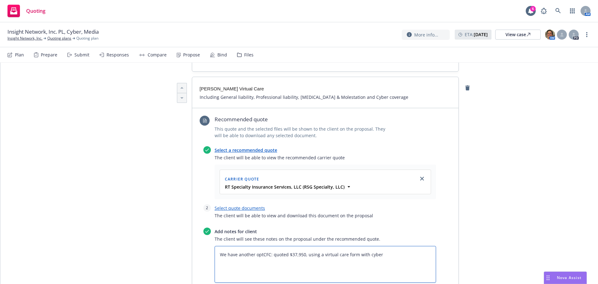
type textarea "We have another optiCFC: quoted $37,950, using a virtual care form with cyber"
type textarea "x"
type textarea "We have another optioCFC: quoted $37,950, using a virtual care form with cyber"
type textarea "x"
type textarea "We have another optionCFC: quoted $37,950, using a virtual care form with cyber"
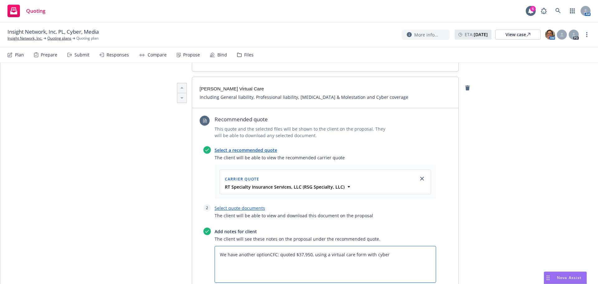
type textarea "x"
type textarea "We have another optioCFC: quoted $37,950, using a virtual care form with cyber"
type textarea "x"
type textarea "We have another optionCFC: quoted $37,950, using a virtual care form with cyber"
type textarea "x"
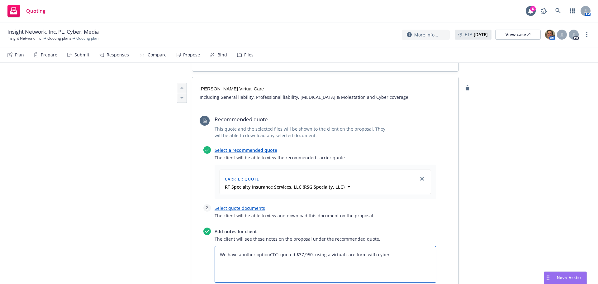
type textarea "We have another option CFC: quoted $37,950, using a virtual care form with cyber"
type textarea "x"
type textarea "We have another option wCFC: quoted $37,950, using a virtual care form with cyb…"
type textarea "x"
type textarea "We have another option wihCFC: quoted $37,950, using a virtual care form with c…"
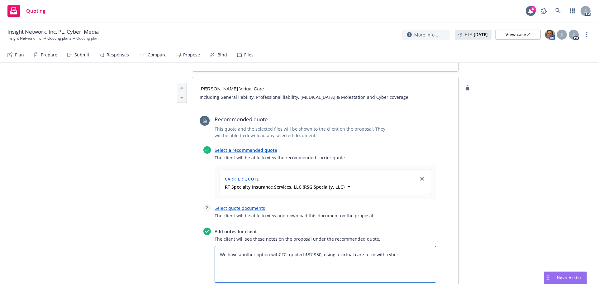
type textarea "x"
type textarea "We have another option wihtCFC: quoted $37,950, using a virtual care form with …"
type textarea "x"
type textarea "We have another option wiht CFC: quoted $37,950, using a virtual care form with…"
type textarea "x"
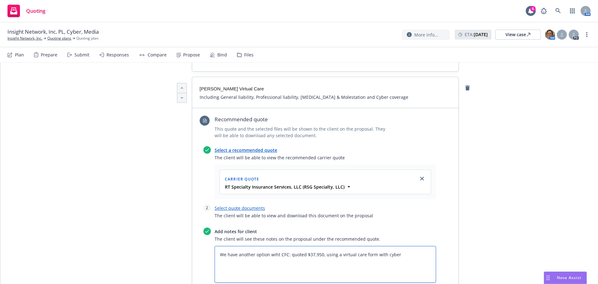
type textarea "We have another option wihtCFC: quoted $37,950, using a virtual care form with …"
type textarea "x"
type textarea "We have another option wihCFC: quoted $37,950, using a virtual care form with c…"
type textarea "x"
type textarea "We have another option wiCFC: quoted $37,950, using a virtual care form with cy…"
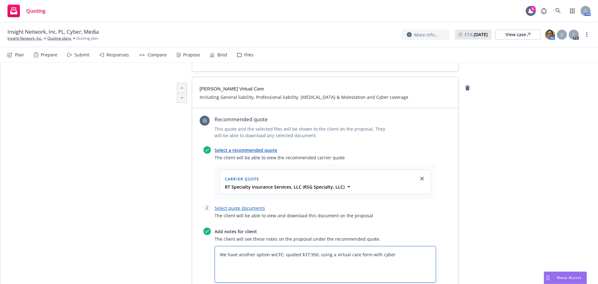
type textarea "x"
type textarea "We have another option witCFC: quoted $37,950, using a virtual care form with c…"
type textarea "x"
type textarea "We have another option withCFC: quoted $37,950, using a virtual care form with …"
type textarea "x"
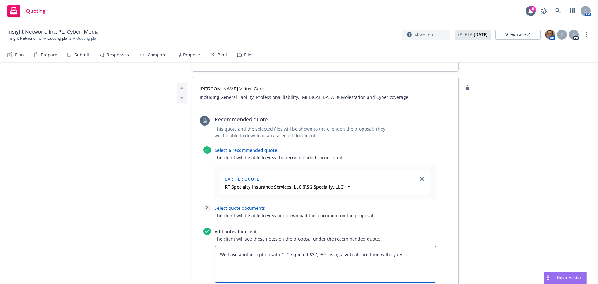
type textarea "We have another option with CFC: quoted $37,950, using a virtual care form with…"
type textarea "x"
type textarea "We have another option with CFC quoted $37,950, using a virtual care form with …"
type textarea "x"
type textarea "We have another option with CFC quoted $37,950, using a virtual care form with …"
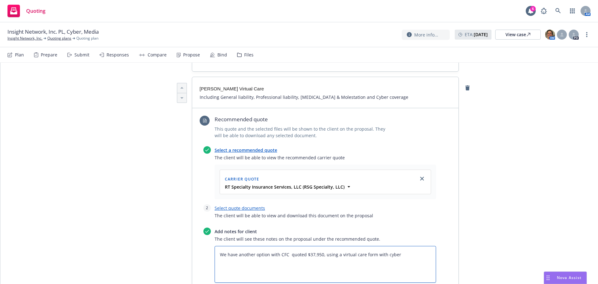
type textarea "x"
type textarea "We have another option with CFC w quoted $37,950, using a virtual care form wit…"
type textarea "x"
type textarea "We have another option with CFC wh quoted $37,950, using a virtual care form wi…"
type textarea "x"
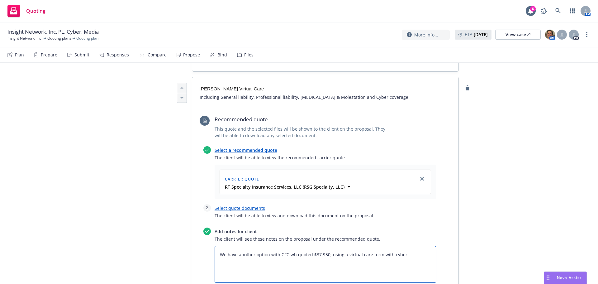
type textarea "We have another option with CFC who quoted $37,950, using a virtual care form w…"
click at [326, 246] on textarea "We have another option with CFC who quoted $37,950, using a virtual care form w…" at bounding box center [324, 264] width 221 height 37
type textarea "x"
type textarea "We have another option with CFC who quoted $37,950 , using a virtual care form …"
type textarea "x"
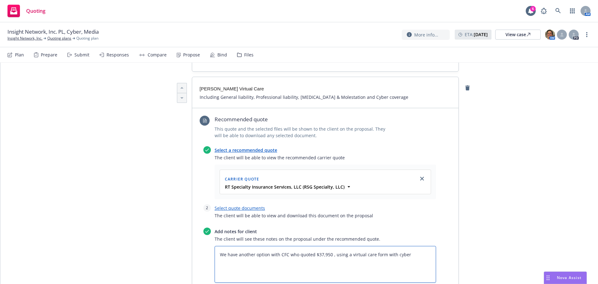
type textarea "We have another option with CFC who quoted $37,950 f, using a virtual care form…"
type textarea "x"
type textarea "We have another option with CFC who quoted $37,950 fl, using a virtual care for…"
type textarea "x"
type textarea "We have another option with CFC who quoted $37,950 flu, using a virtual care fo…"
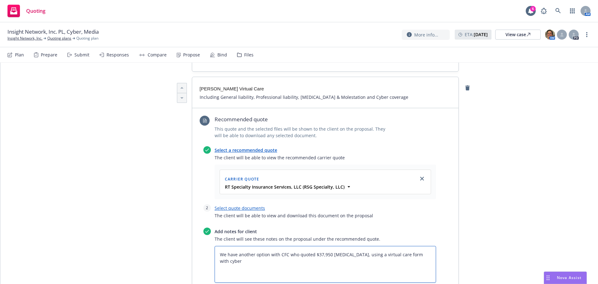
type textarea "x"
type textarea "We have another option with CFC who quoted $37,950 flus, using a virtual care f…"
type textarea "x"
type textarea "We have another option with CFC who quoted $37,950 flus , using a virtual care …"
type textarea "x"
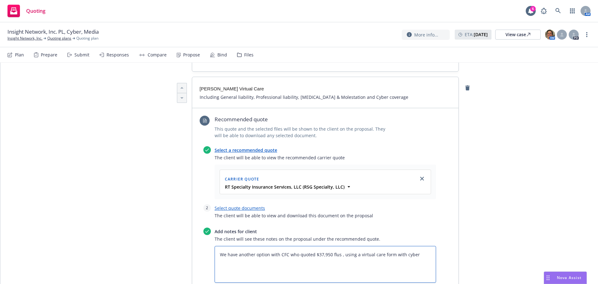
type textarea "We have another option with CFC who quoted $37,950 flus t, using a virtual care…"
type textarea "x"
type textarea "We have another option with CFC who quoted $37,950 flus , using a virtual care …"
type textarea "x"
type textarea "We have another option with CFC who quoted $37,950 flus, using a virtual care f…"
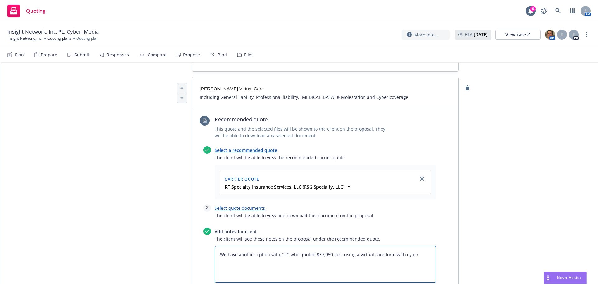
type textarea "x"
type textarea "We have another option with CFC who quoted $37,950 flu, using a virtual care fo…"
type textarea "x"
type textarea "We have another option with CFC who quoted $37,950 fl, using a virtual care for…"
type textarea "x"
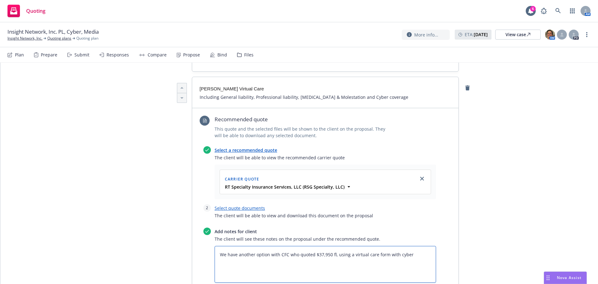
type textarea "We have another option with CFC who quoted $37,950 f, using a virtual care form…"
type textarea "x"
type textarea "We have another option with CFC who quoted $37,950 , using a virtual care form …"
type textarea "x"
type textarea "We have another option with CFC who quoted $37,950 p, using a virtual care form…"
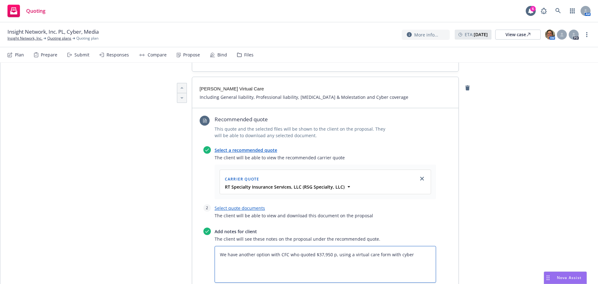
type textarea "x"
type textarea "We have another option with CFC who quoted $37,950 pl, using a virtual care for…"
type textarea "x"
type textarea "We have another option with CFC who quoted $37,950 plu, using a virtual care fo…"
type textarea "x"
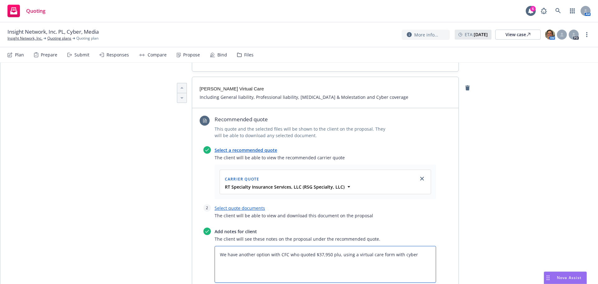
type textarea "We have another option with CFC who quoted $37,950 plus, using a virtual care f…"
type textarea "x"
type textarea "We have another option with CFC who quoted $37,950 plus , using a virtual care …"
type textarea "x"
type textarea "We have another option with CFC who quoted $37,950 plus t, using a virtual care…"
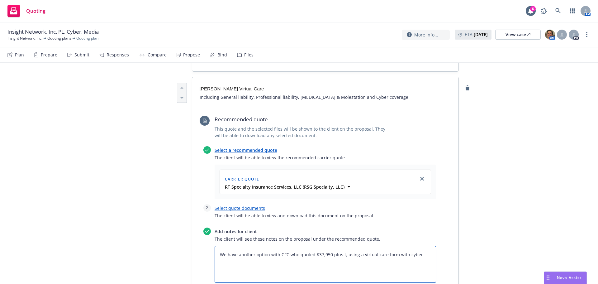
type textarea "x"
click at [219, 205] on link "Select quote documents" at bounding box center [239, 208] width 50 height 6
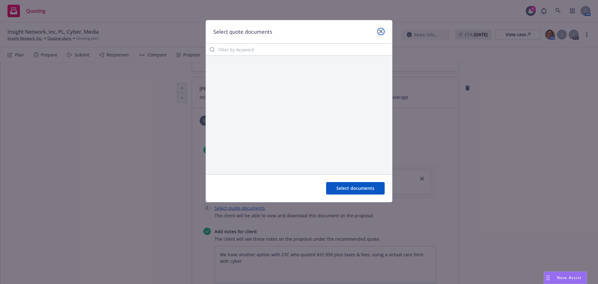
click at [383, 32] on link "close" at bounding box center [380, 31] width 7 height 7
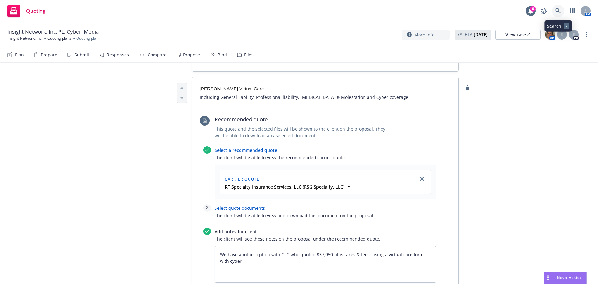
click at [559, 9] on icon at bounding box center [558, 11] width 6 height 6
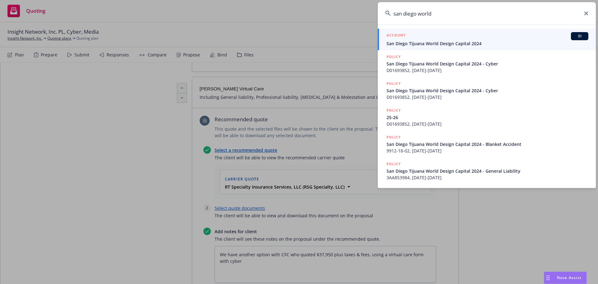
click at [439, 40] on span "San Diego Tijuana World Design Capital 2024" at bounding box center [487, 43] width 202 height 7
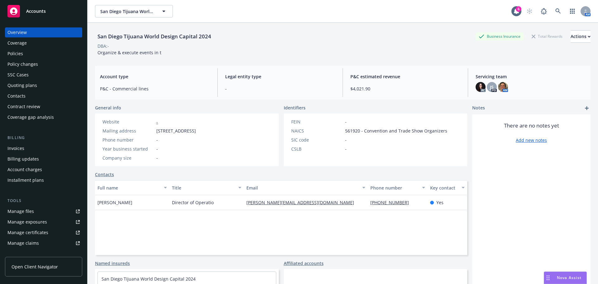
click at [15, 53] on div "Policies" at bounding box center [15, 54] width 16 height 10
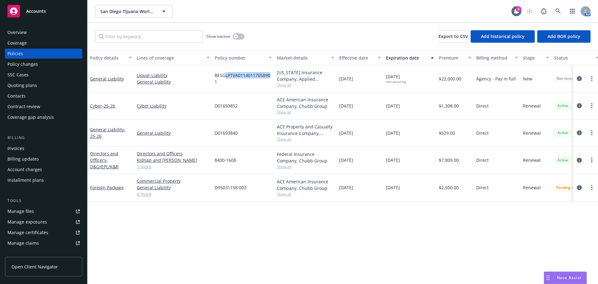
drag, startPoint x: 235, startPoint y: 77, endPoint x: 273, endPoint y: 77, distance: 38.0
click at [273, 77] on div "BESGLPTVA01140117058901" at bounding box center [243, 78] width 62 height 27
click at [236, 35] on icon "button" at bounding box center [235, 36] width 2 height 2
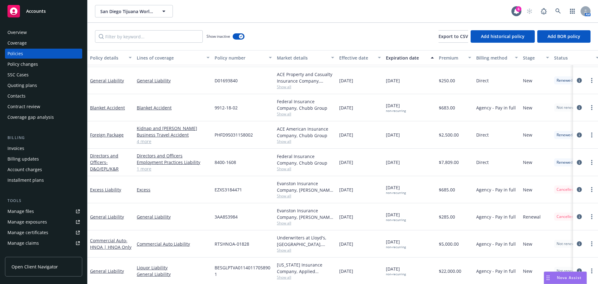
scroll to position [149, 0]
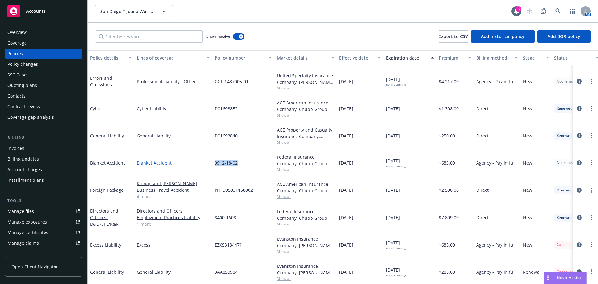
drag, startPoint x: 238, startPoint y: 164, endPoint x: 207, endPoint y: 164, distance: 30.8
click at [207, 164] on div "Blanket Accident Blanket Accident 9912-18-02 Federal Insurance Company, Chubb G…" at bounding box center [387, 162] width 601 height 27
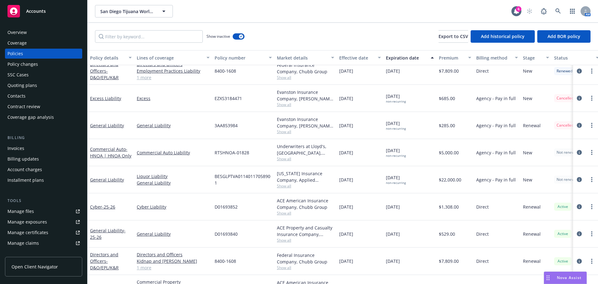
scroll to position [305, 0]
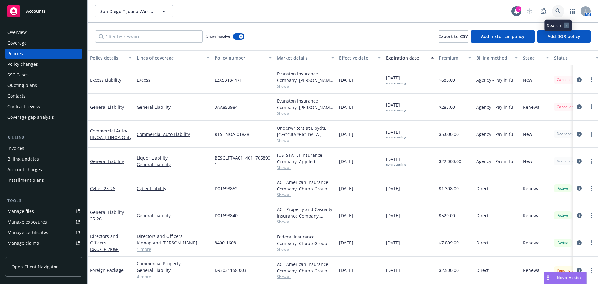
click at [559, 11] on icon at bounding box center [558, 11] width 6 height 6
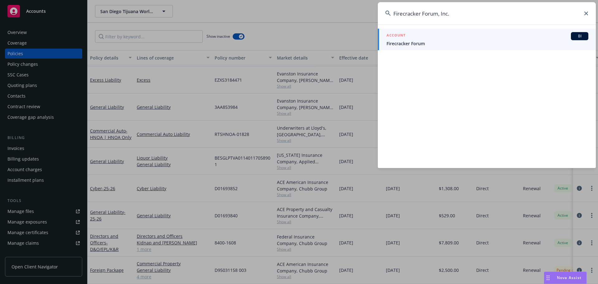
type input "Firecracker Forum, Inc."
click at [422, 41] on span "Firecracker Forum" at bounding box center [487, 43] width 202 height 7
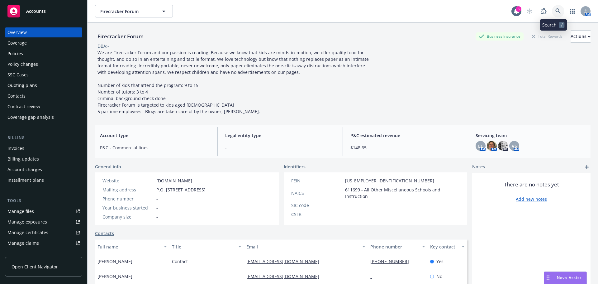
click at [551, 7] on link at bounding box center [557, 11] width 12 height 12
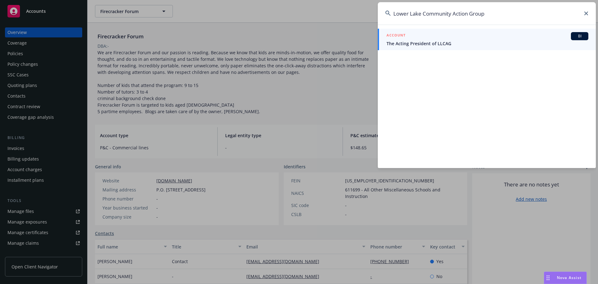
type input "Lower Lake Community Action Group"
click at [435, 42] on span "The Acting President of LLCAG" at bounding box center [487, 43] width 202 height 7
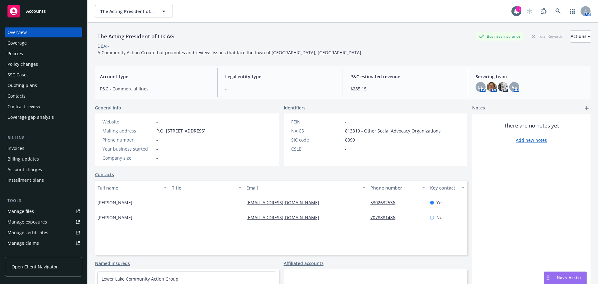
click at [18, 55] on div "Policies" at bounding box center [15, 54] width 16 height 10
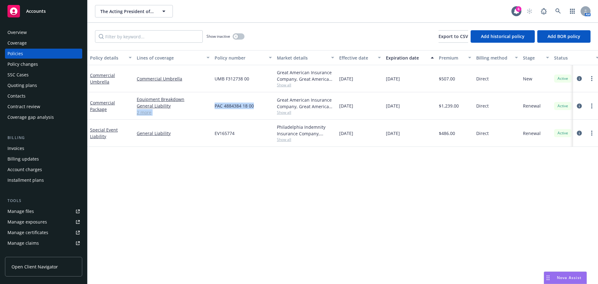
drag, startPoint x: 207, startPoint y: 105, endPoint x: 258, endPoint y: 105, distance: 50.4
click at [258, 105] on div "Commercial Package Equipment Breakdown General Liability Commercial Auto Liabil…" at bounding box center [387, 105] width 601 height 27
click at [25, 96] on div "Contacts" at bounding box center [43, 96] width 72 height 10
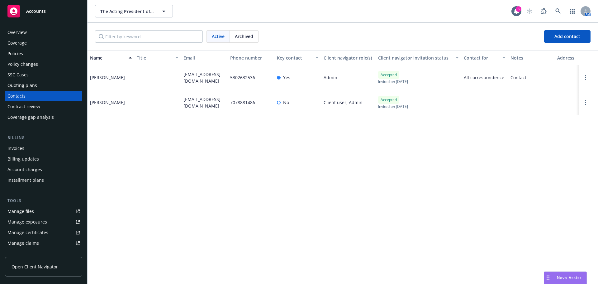
click at [26, 33] on div "Overview" at bounding box center [16, 32] width 19 height 10
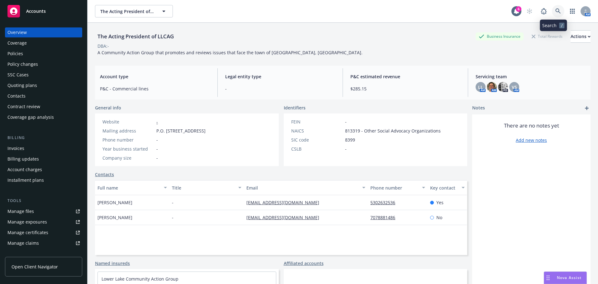
click at [551, 15] on link at bounding box center [557, 11] width 12 height 12
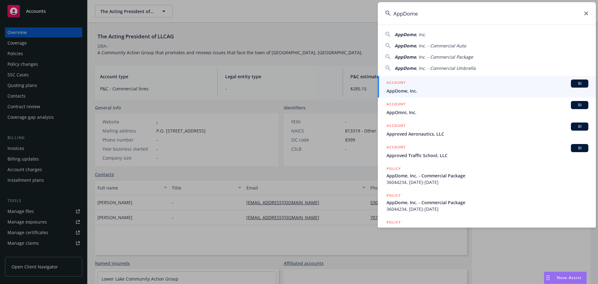
type input "AppDome"
click at [432, 87] on div "ACCOUNT BI" at bounding box center [487, 83] width 202 height 8
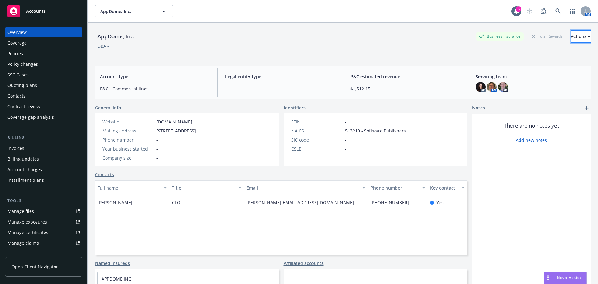
click at [570, 38] on div "Actions" at bounding box center [580, 36] width 20 height 12
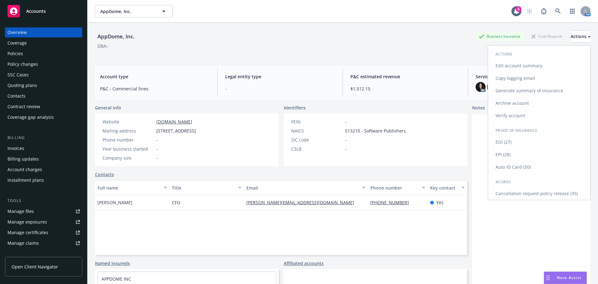
click at [534, 89] on link "Generate summary of insurance" at bounding box center [539, 90] width 102 height 12
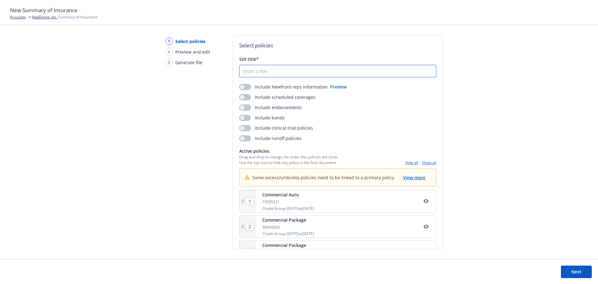
click at [296, 72] on input "SOI title*" at bounding box center [337, 71] width 196 height 12
paste input "AppDome"
type input "SOI - AppDome -25/26"
click at [243, 87] on div "button" at bounding box center [242, 87] width 4 height 4
click at [244, 97] on button "button" at bounding box center [245, 97] width 12 height 6
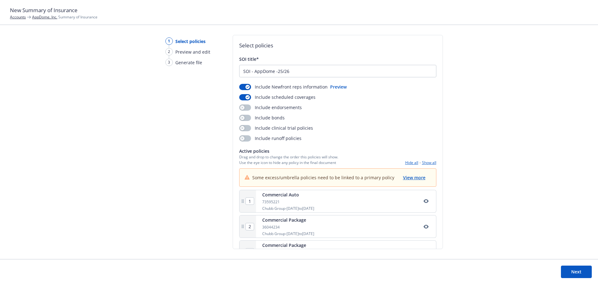
click at [247, 112] on div "Include Newfront reps information Preview Include scheduled coverages Include e…" at bounding box center [337, 112] width 197 height 58
click at [246, 105] on button "button" at bounding box center [245, 107] width 12 height 6
click at [247, 117] on button "button" at bounding box center [245, 118] width 12 height 6
click at [246, 128] on button "button" at bounding box center [245, 128] width 12 height 6
click at [246, 137] on button "button" at bounding box center [245, 138] width 12 height 6
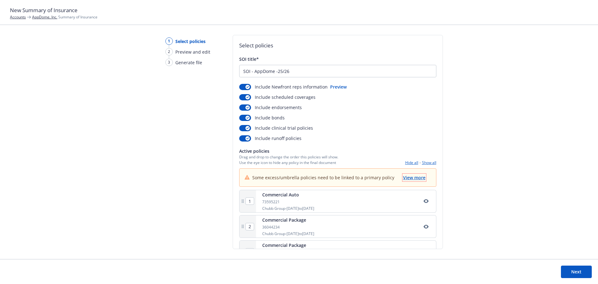
click at [408, 177] on span "View more" at bounding box center [414, 177] width 22 height 6
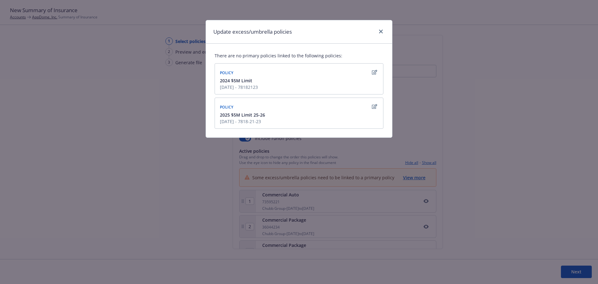
click at [372, 105] on icon "button" at bounding box center [374, 106] width 5 height 5
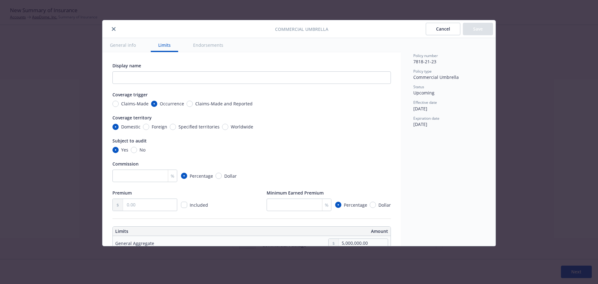
scroll to position [174, 0]
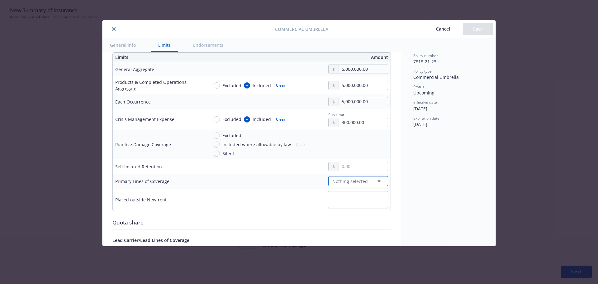
click at [348, 178] on span "Nothing selected" at bounding box center [349, 181] width 35 height 7
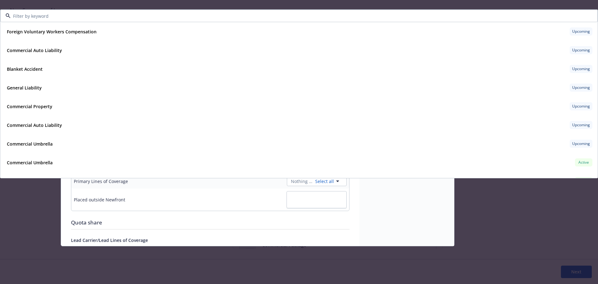
click at [489, 250] on div "Commercial Umbrella Cancel Save General info Limits Endorsements Display name C…" at bounding box center [299, 142] width 598 height 284
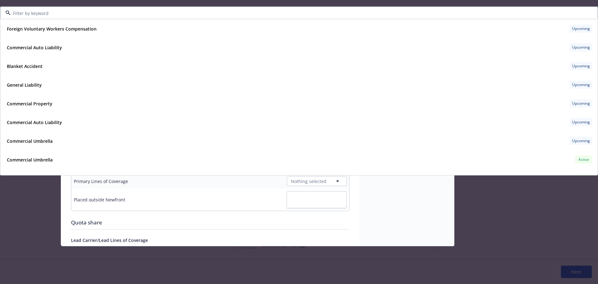
scroll to position [0, 0]
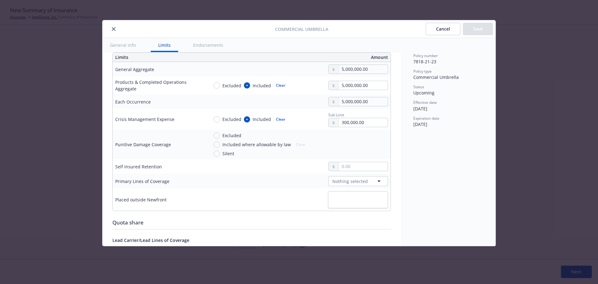
click at [113, 26] on button "close" at bounding box center [113, 28] width 7 height 7
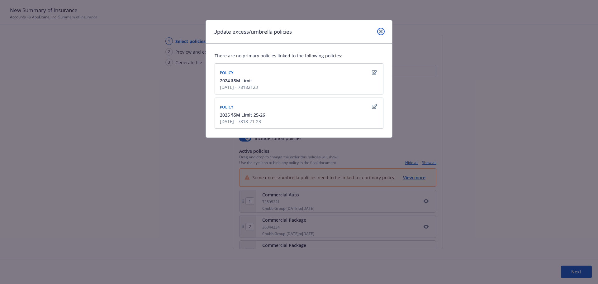
click at [377, 31] on link "close" at bounding box center [380, 31] width 7 height 7
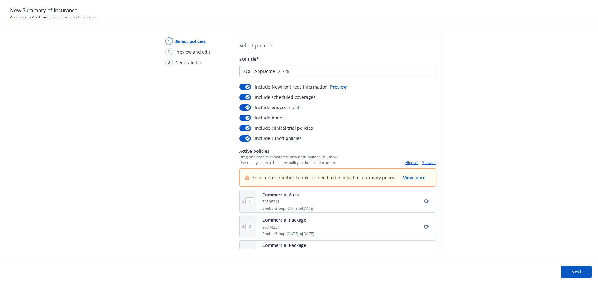
click at [48, 17] on link "AppDome, Inc." at bounding box center [44, 16] width 25 height 5
click at [411, 179] on span "View more" at bounding box center [414, 177] width 22 height 6
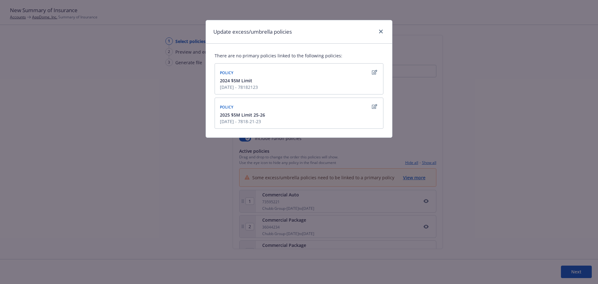
click at [375, 72] on icon "button" at bounding box center [374, 72] width 5 height 5
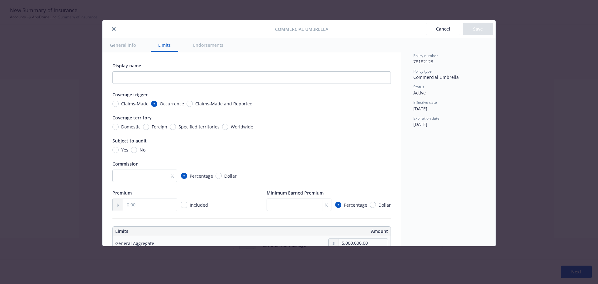
scroll to position [174, 0]
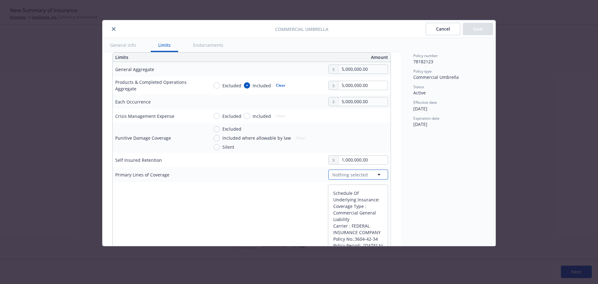
click at [353, 173] on span "Nothing selected" at bounding box center [349, 174] width 35 height 7
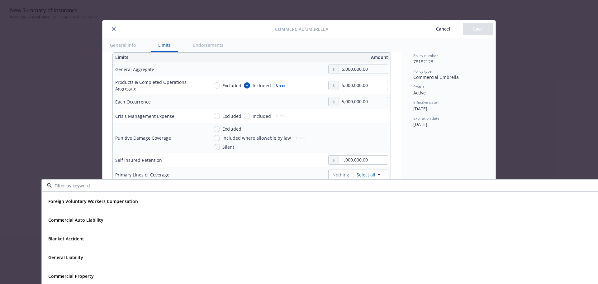
scroll to position [0, 41]
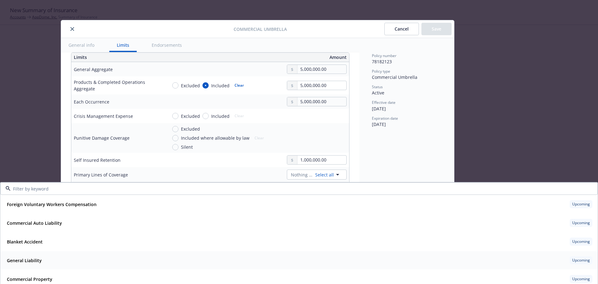
click at [27, 260] on strong "General Liability" at bounding box center [24, 260] width 35 height 6
click at [426, 30] on button "Save" at bounding box center [436, 29] width 30 height 12
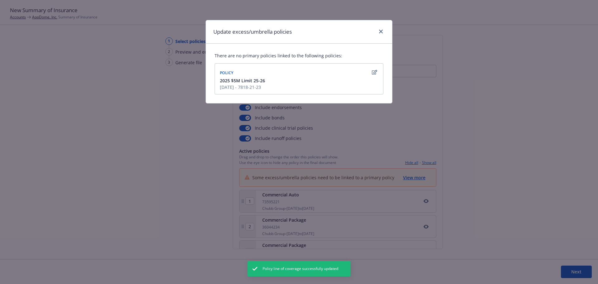
click at [376, 74] on icon "button" at bounding box center [374, 72] width 5 height 5
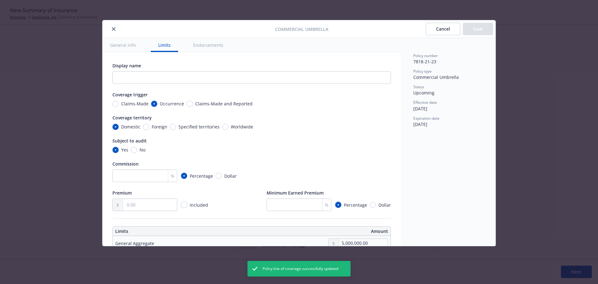
scroll to position [174, 0]
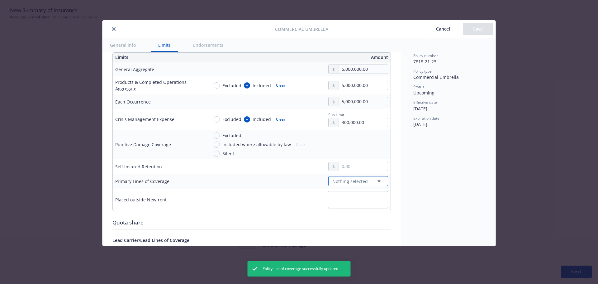
click at [345, 180] on span "Nothing selected" at bounding box center [349, 181] width 35 height 7
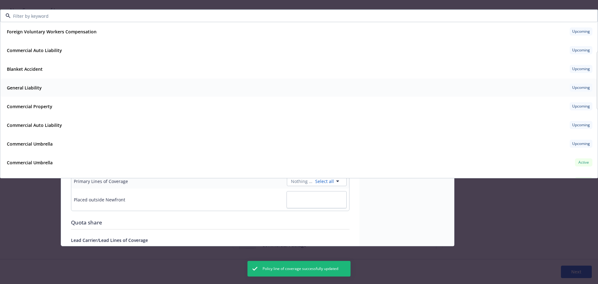
click at [24, 85] on strong "General Liability" at bounding box center [24, 88] width 35 height 6
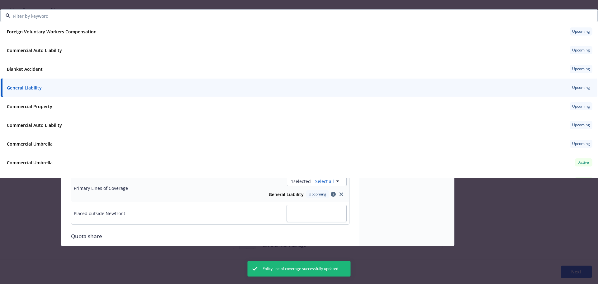
click at [486, 213] on div "Commercial Umbrella Cancel Save General info Limits Endorsements Display name C…" at bounding box center [299, 142] width 598 height 284
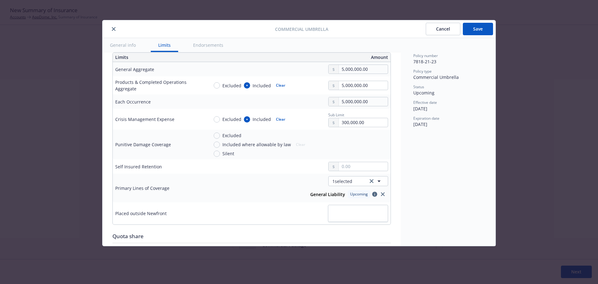
scroll to position [0, 0]
click at [484, 32] on button "Save" at bounding box center [477, 29] width 30 height 12
type textarea "x"
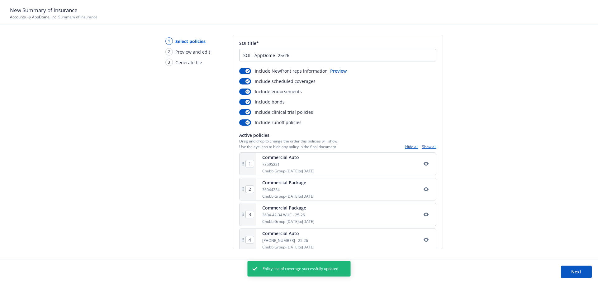
scroll to position [25, 0]
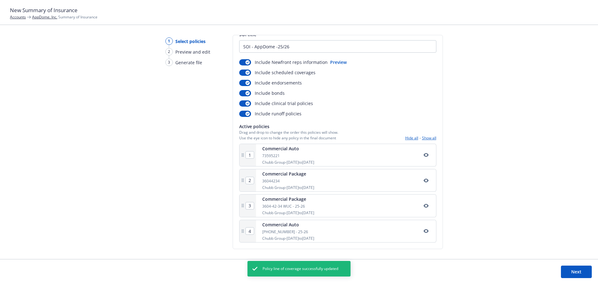
click at [579, 270] on button "Next" at bounding box center [576, 271] width 31 height 12
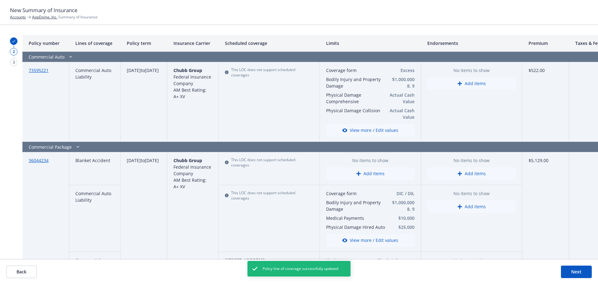
click at [571, 273] on button "Next" at bounding box center [576, 271] width 31 height 12
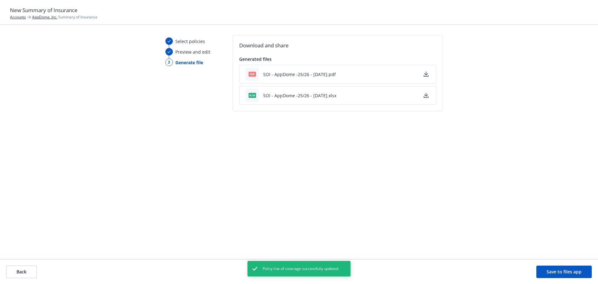
click at [425, 75] on icon "button" at bounding box center [425, 74] width 5 height 5
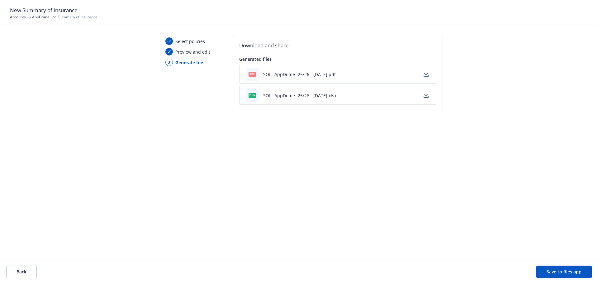
click at [48, 21] on header "New Summary of Insurance Accounts AppDome, Inc. Summary of Insurance" at bounding box center [299, 12] width 598 height 25
click at [48, 16] on link "AppDome, Inc." at bounding box center [44, 16] width 25 height 5
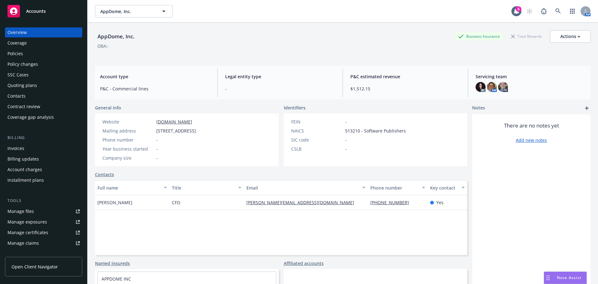
click at [30, 54] on div "Policies" at bounding box center [43, 54] width 72 height 10
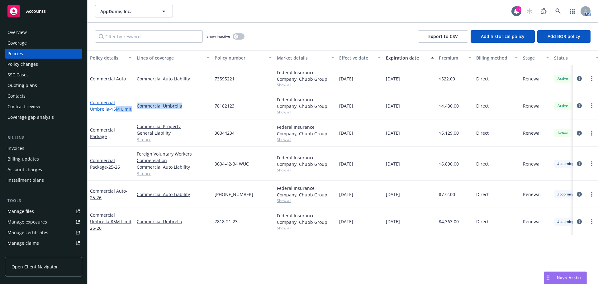
drag, startPoint x: 190, startPoint y: 108, endPoint x: 116, endPoint y: 104, distance: 73.9
click at [116, 104] on div "Commercial Umbrella - $5M Limit Commercial Umbrella 78182123 Federal Insurance …" at bounding box center [387, 105] width 601 height 27
click at [143, 141] on link "3 more" at bounding box center [173, 139] width 73 height 7
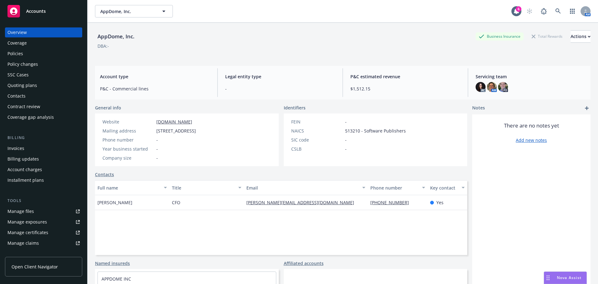
click at [30, 54] on div "Policies" at bounding box center [43, 54] width 72 height 10
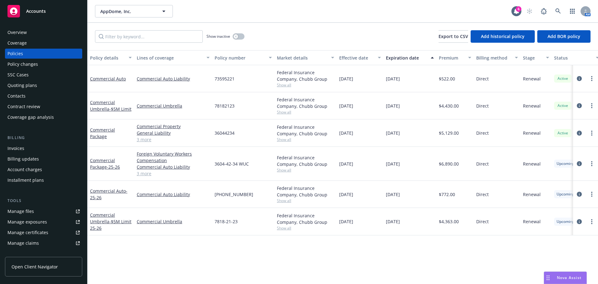
click at [18, 33] on div "Overview" at bounding box center [16, 32] width 19 height 10
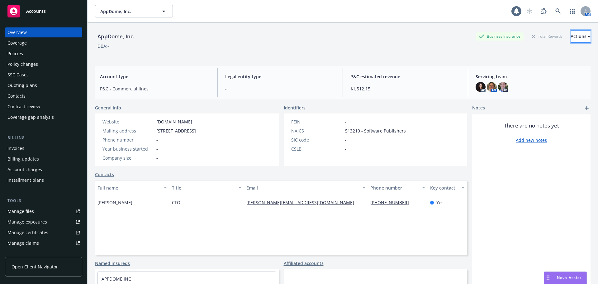
click at [572, 34] on div "Actions" at bounding box center [580, 36] width 20 height 12
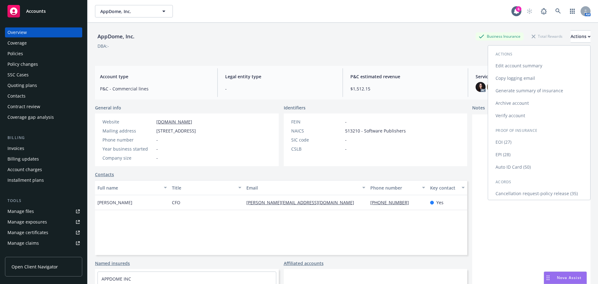
click at [530, 94] on link "Generate summary of insurance" at bounding box center [539, 90] width 102 height 12
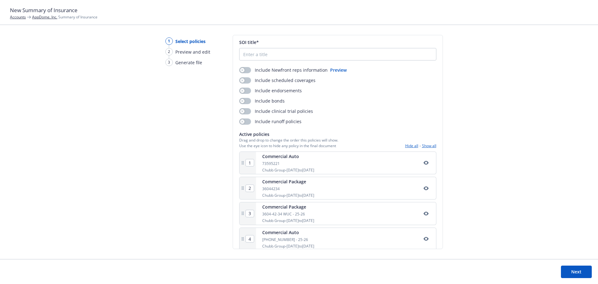
scroll to position [25, 0]
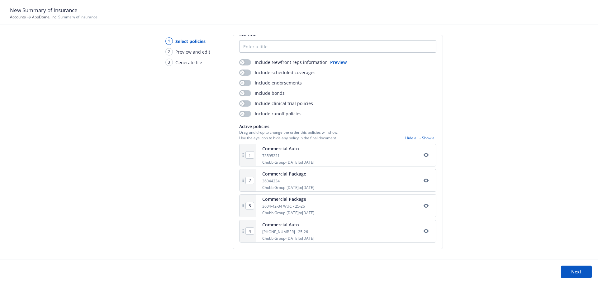
click at [423, 157] on icon "button" at bounding box center [425, 155] width 5 height 4
click at [423, 184] on div "Commercial Package 36044234 Chubb Group - [DATE] to [DATE]" at bounding box center [346, 180] width 180 height 22
click at [423, 182] on icon "button" at bounding box center [425, 180] width 5 height 4
click at [257, 45] on input "SOI title*" at bounding box center [337, 46] width 196 height 12
paste input "AppDome"
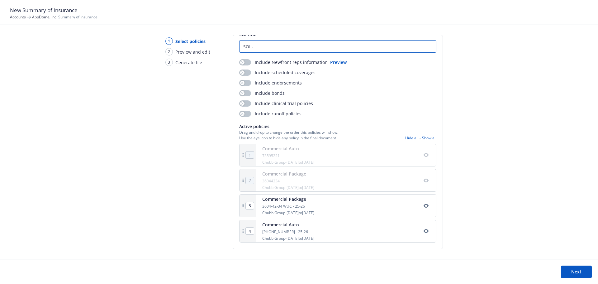
paste input "AppDome"
type input "SOI - AppDome - 25/26"
click at [581, 269] on button "Next" at bounding box center [576, 271] width 31 height 12
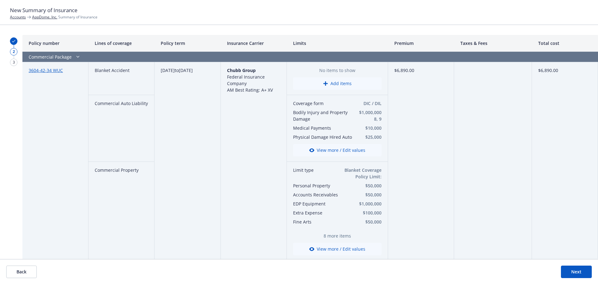
click at [436, 156] on div "$6,890.00" at bounding box center [421, 237] width 66 height 350
click at [575, 267] on button "Next" at bounding box center [576, 271] width 31 height 12
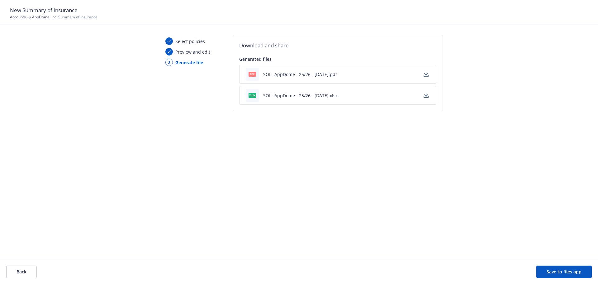
click at [429, 76] on div "pdf SOI - AppDome - 25/26 - [DATE].pdf" at bounding box center [337, 74] width 197 height 19
click at [425, 73] on icon "button" at bounding box center [426, 74] width 4 height 4
click at [40, 16] on link "AppDome, Inc." at bounding box center [44, 16] width 25 height 5
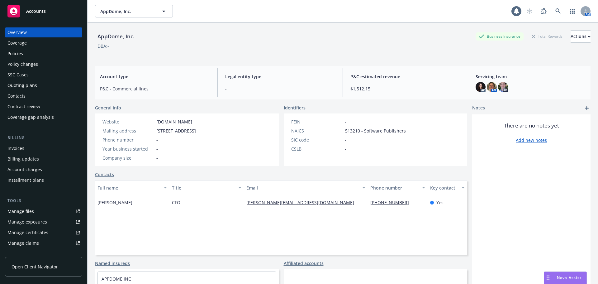
click at [35, 51] on div "Policies" at bounding box center [43, 54] width 72 height 10
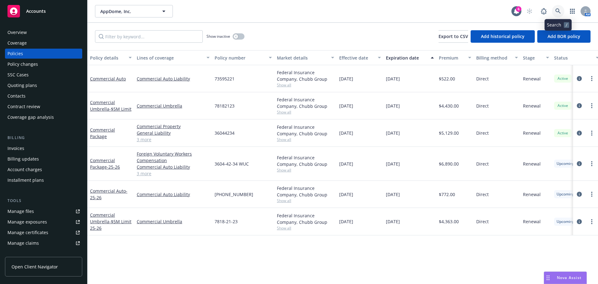
click at [560, 13] on icon at bounding box center [558, 11] width 6 height 6
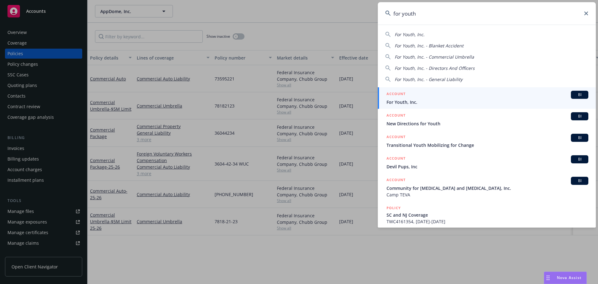
type input "for youth"
click at [408, 97] on div "ACCOUNT BI" at bounding box center [487, 95] width 202 height 8
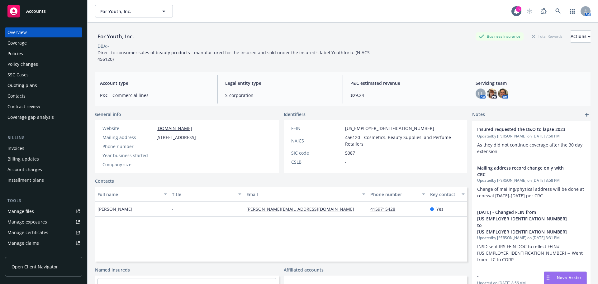
click at [21, 48] on div "Overview Coverage Policies Policy changes SSC Cases Quoting plans Contacts Cont…" at bounding box center [43, 74] width 77 height 95
click at [22, 51] on div "Policies" at bounding box center [15, 54] width 16 height 10
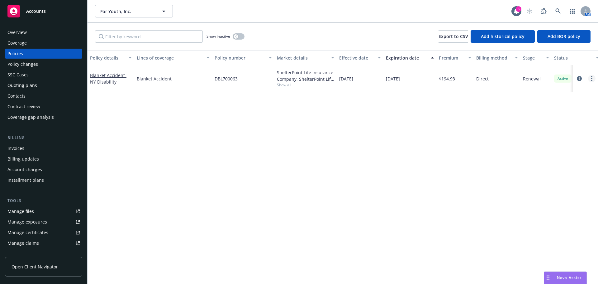
click at [591, 79] on link "more" at bounding box center [591, 78] width 7 height 7
click at [551, 115] on link "End policy" at bounding box center [558, 116] width 73 height 12
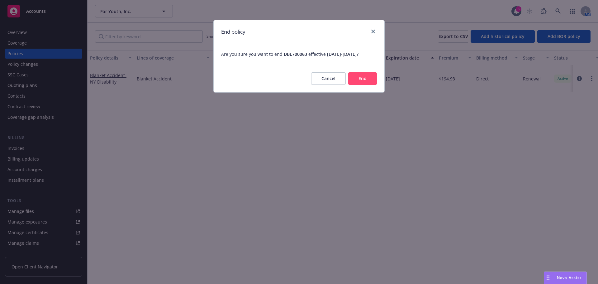
click at [354, 85] on button "End" at bounding box center [362, 78] width 29 height 12
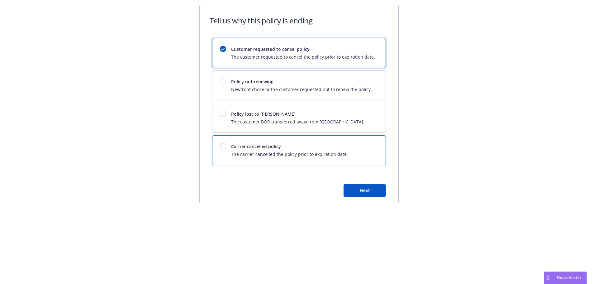
click at [270, 149] on div "Carrier cancelled policy The carrier cancelled the policy prior to expiration d…" at bounding box center [289, 150] width 117 height 14
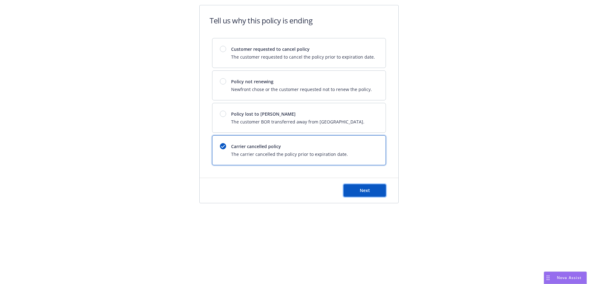
click at [374, 193] on button "Next" at bounding box center [364, 190] width 42 height 12
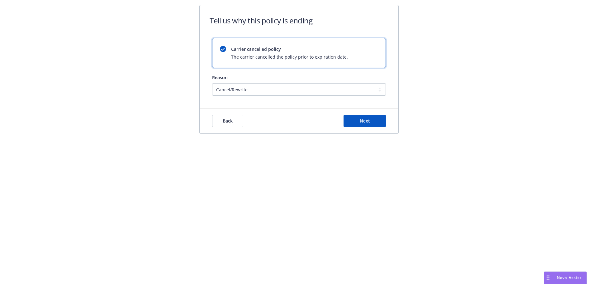
click at [315, 93] on form "Tell us why this policy is ending Carrier cancelled policy The carrier cancelle…" at bounding box center [298, 69] width 199 height 128
click at [306, 92] on select "Cancel/Rewrite Lost carrier appointment Compliance/Non-payment Lost on BOR" at bounding box center [299, 89] width 174 height 12
select select "Compliance/Non-payment"
click at [212, 83] on select "Cancel/Rewrite Lost carrier appointment Compliance/Non-payment Lost on BOR" at bounding box center [299, 89] width 174 height 12
click at [354, 112] on div "Back Next" at bounding box center [298, 120] width 199 height 25
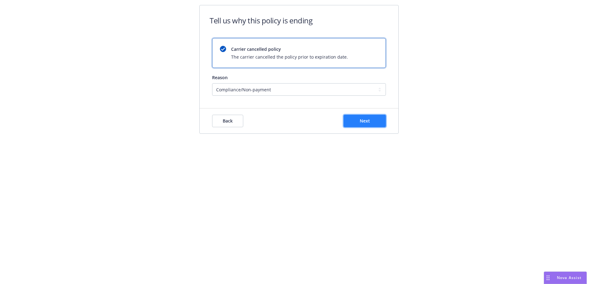
click at [356, 120] on button "Next" at bounding box center [364, 121] width 42 height 12
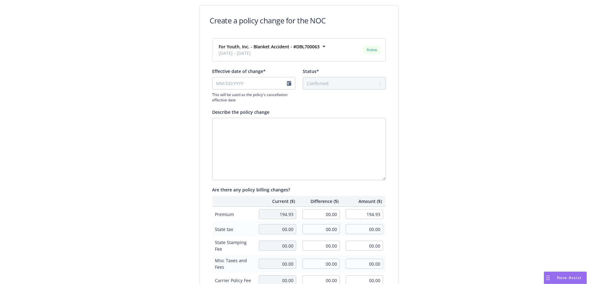
drag, startPoint x: 246, startPoint y: 76, endPoint x: 248, endPoint y: 82, distance: 5.9
click at [246, 76] on div "Effective date of change* This will be used as the policy's cancellation effect…" at bounding box center [253, 85] width 83 height 35
click at [249, 85] on input "Effective date of change*" at bounding box center [253, 83] width 83 height 12
select select "August"
select select "2025"
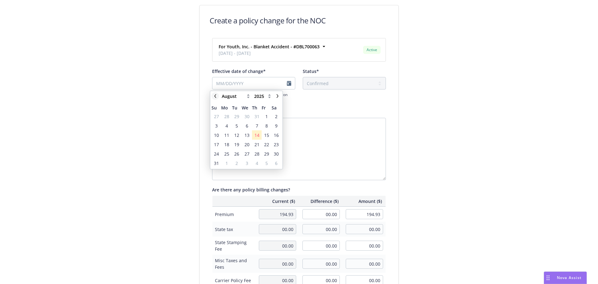
click at [215, 97] on icon "chevronLeft" at bounding box center [215, 96] width 2 height 4
select select "July"
click at [227, 152] on span "28" at bounding box center [226, 153] width 5 height 7
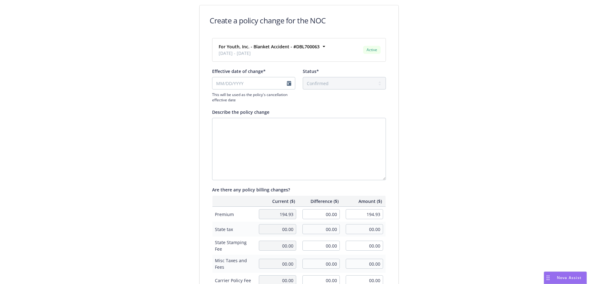
type input "07/28/2025"
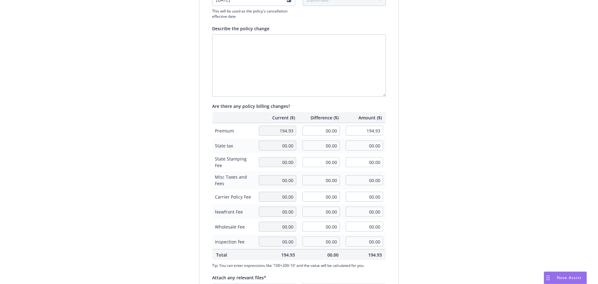
scroll to position [143, 0]
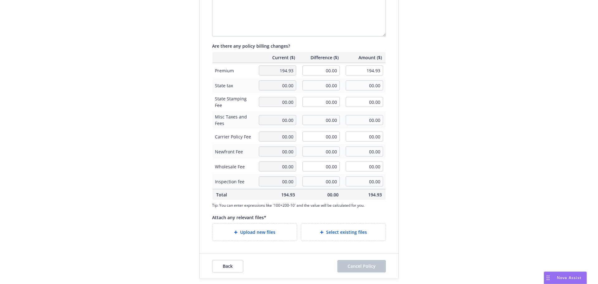
click at [447, 228] on div "Create a policy change for the NOC For Youth, Inc. - Blanket Accident - #DBL700…" at bounding box center [299, 70] width 598 height 427
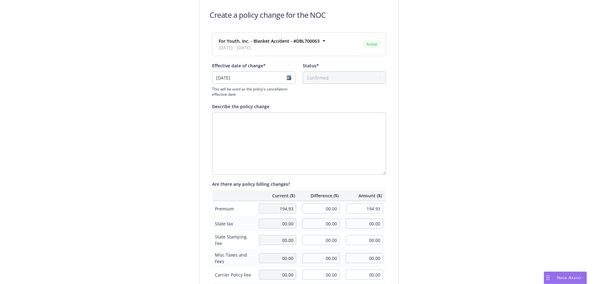
scroll to position [0, 0]
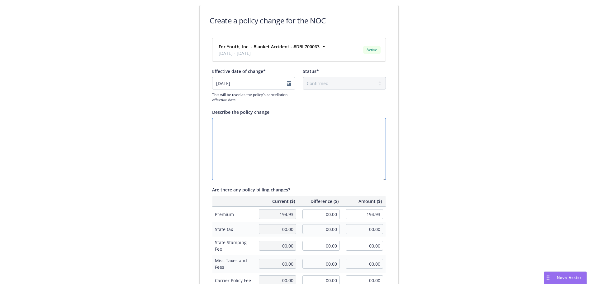
click at [293, 135] on textarea "Describe the policy change" at bounding box center [299, 149] width 174 height 62
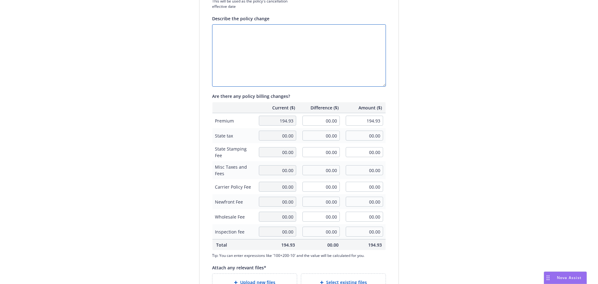
scroll to position [143, 0]
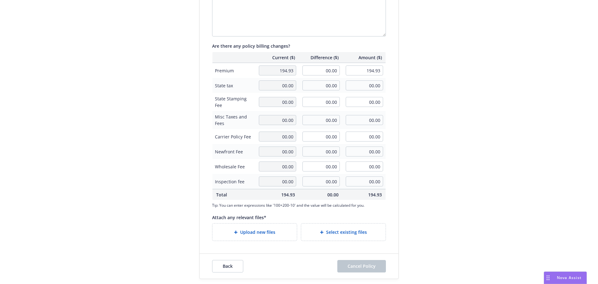
click at [243, 230] on span "Upload new files" at bounding box center [257, 231] width 35 height 7
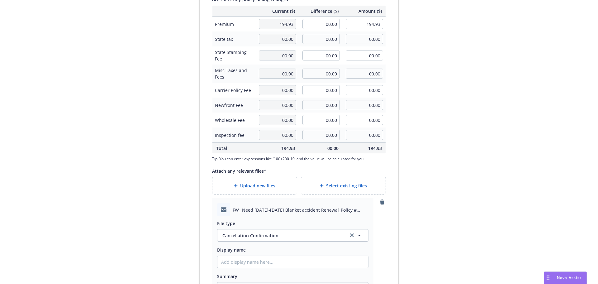
scroll to position [253, 0]
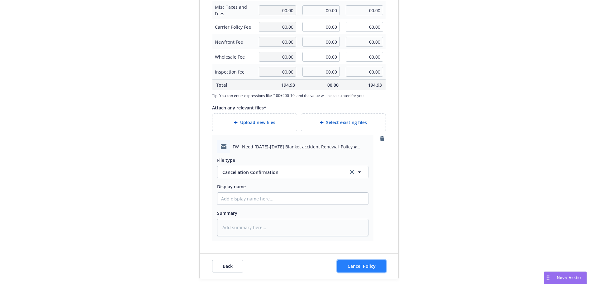
click at [367, 265] on span "Cancel Policy" at bounding box center [361, 266] width 28 height 6
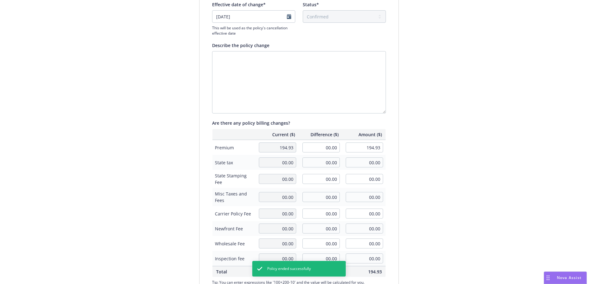
scroll to position [66, 0]
type textarea "x"
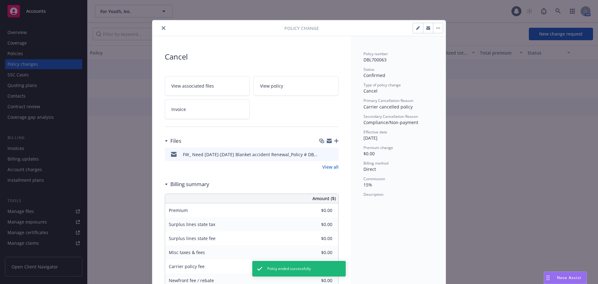
scroll to position [16, 0]
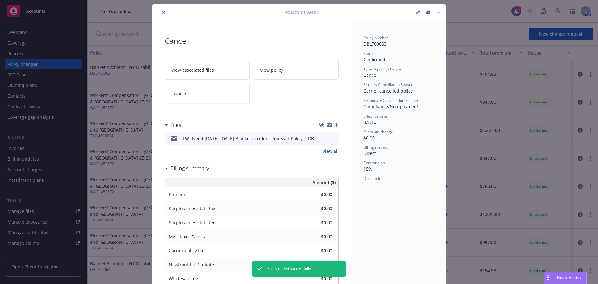
click at [164, 10] on button "close" at bounding box center [163, 11] width 7 height 7
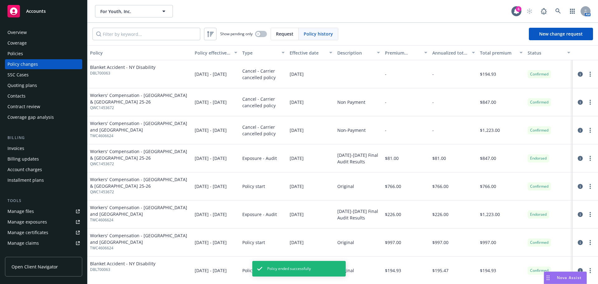
click at [22, 49] on div "Policies" at bounding box center [15, 54] width 16 height 10
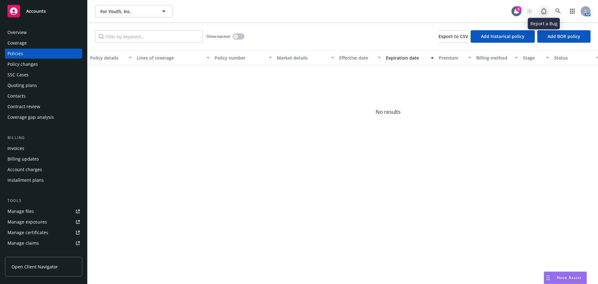
click at [547, 12] on icon at bounding box center [543, 10] width 7 height 7
click at [558, 11] on icon at bounding box center [557, 10] width 5 height 5
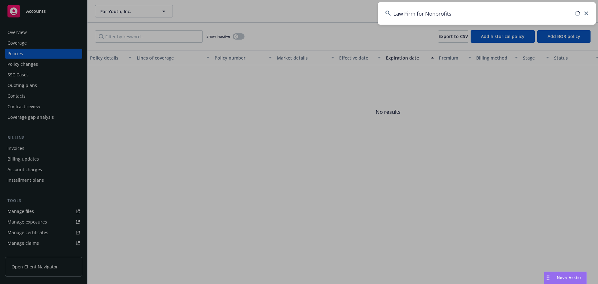
drag, startPoint x: 459, startPoint y: 12, endPoint x: 281, endPoint y: 2, distance: 178.6
click at [281, 2] on div "Law Firm for Nonprofits" at bounding box center [299, 142] width 598 height 284
type input "n"
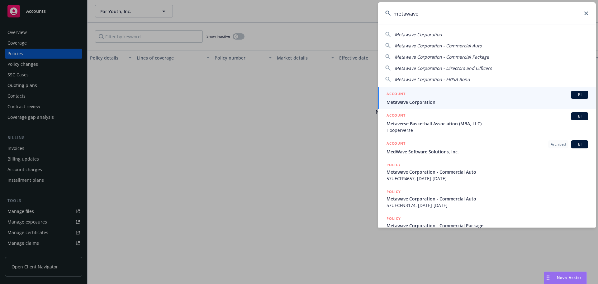
type input "metawave"
click at [429, 103] on span "Metawave Corporation" at bounding box center [487, 102] width 202 height 7
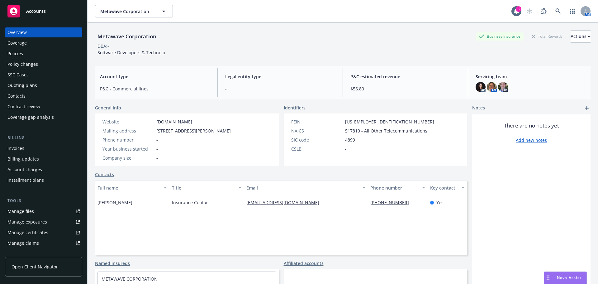
click at [8, 55] on div "Policies" at bounding box center [15, 54] width 16 height 10
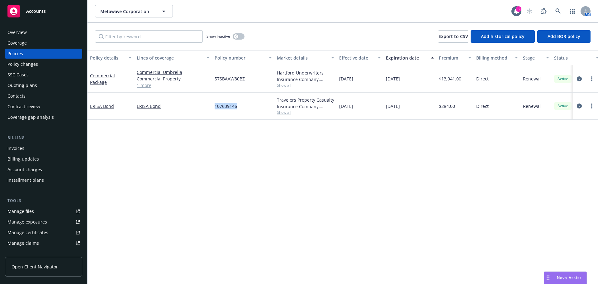
click at [252, 97] on div "ERISA Bond ERISA Bond 107639146 Travelers Property Casualty Insurance Company, …" at bounding box center [387, 105] width 601 height 27
click at [186, 148] on div "Policy details Lines of coverage Policy number Market details Effective date Ex…" at bounding box center [342, 166] width 510 height 233
click at [557, 13] on icon at bounding box center [558, 11] width 6 height 6
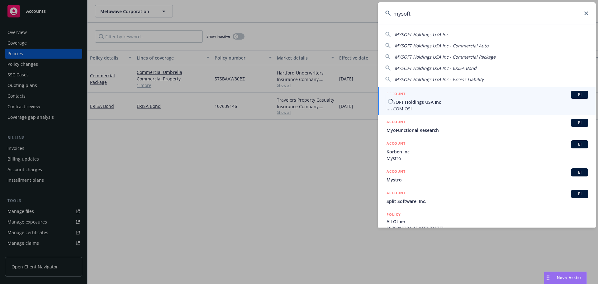
type input "mysoft"
click at [426, 100] on span "MYSOFT Holdings USA Inc" at bounding box center [487, 102] width 202 height 7
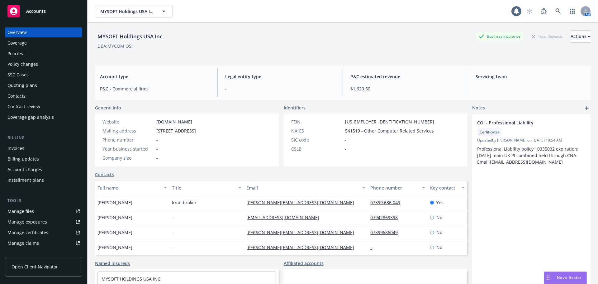
click at [24, 65] on div "Policy changes" at bounding box center [22, 64] width 30 height 10
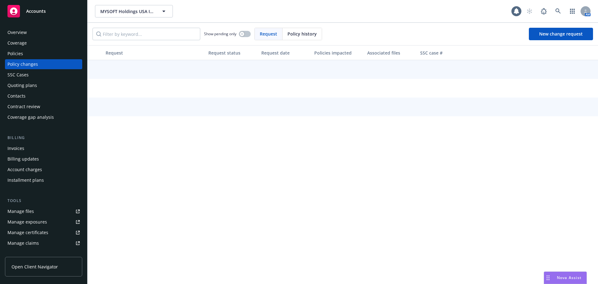
click at [20, 52] on div "Policies" at bounding box center [15, 54] width 16 height 10
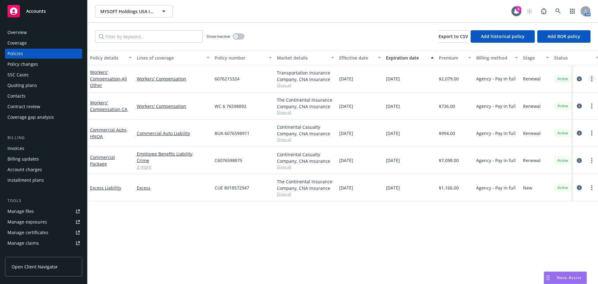
click at [591, 78] on icon "more" at bounding box center [591, 78] width 1 height 5
click at [530, 223] on div "Policy details Lines of coverage Policy number Market details Effective date Ex…" at bounding box center [342, 166] width 510 height 233
click at [579, 80] on icon "circleInformation" at bounding box center [578, 78] width 5 height 5
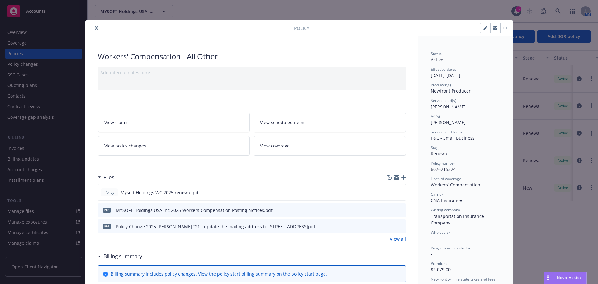
click at [152, 142] on link "View policy changes" at bounding box center [174, 146] width 152 height 20
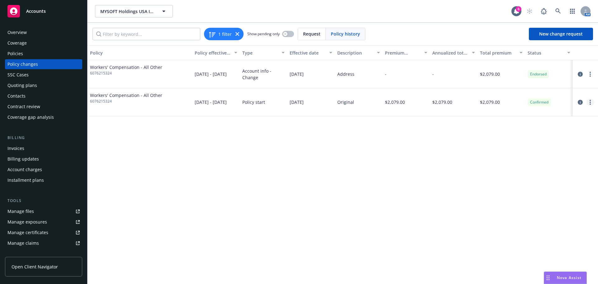
click at [590, 103] on circle "more" at bounding box center [589, 103] width 1 height 1
click at [533, 155] on link "Edit billing info" at bounding box center [539, 152] width 107 height 12
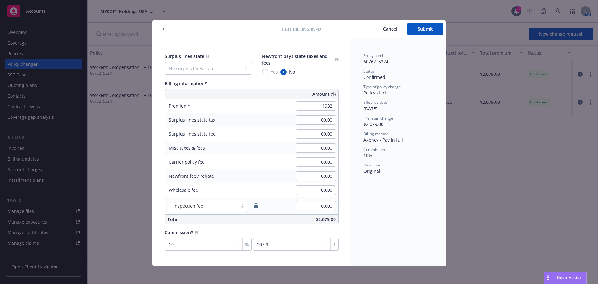
type input "1,932.00"
type input "193.2"
click at [390, 195] on div "Policy number 6076215324 Status Confirmed Type of policy change Policy start Ef…" at bounding box center [398, 151] width 95 height 227
click at [425, 30] on span "Submit" at bounding box center [424, 29] width 15 height 6
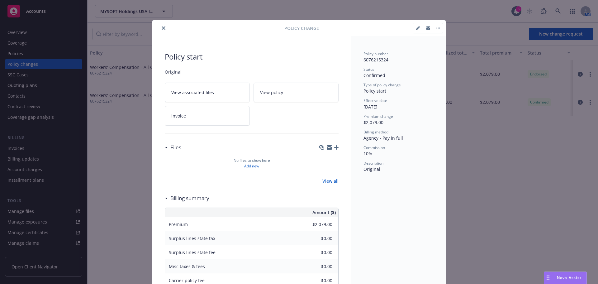
type input "$1,932.00"
click at [162, 26] on icon "close" at bounding box center [164, 28] width 4 height 4
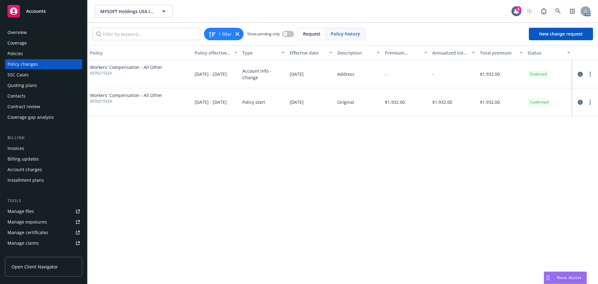
click at [21, 53] on div "Policies" at bounding box center [15, 54] width 16 height 10
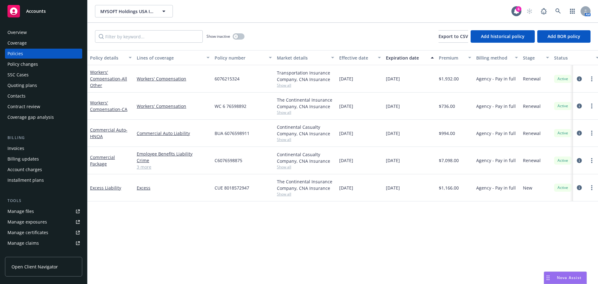
click at [29, 146] on div "Invoices" at bounding box center [43, 148] width 72 height 10
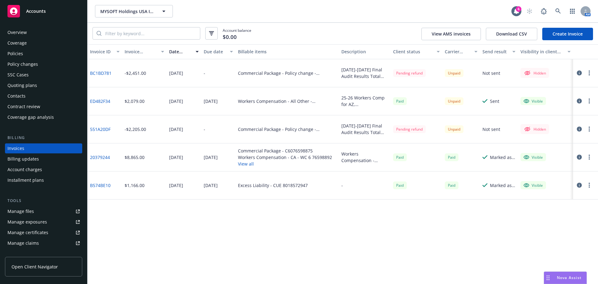
click at [561, 31] on link "Create Invoice" at bounding box center [567, 34] width 51 height 12
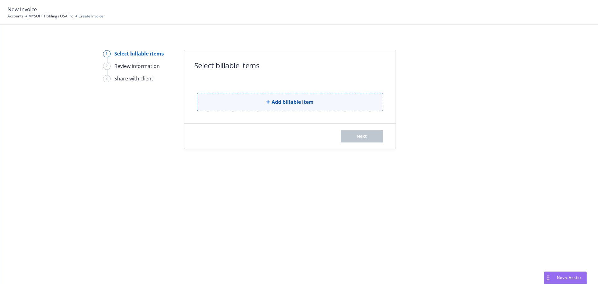
click at [287, 105] on span "Add billable item" at bounding box center [292, 101] width 42 height 7
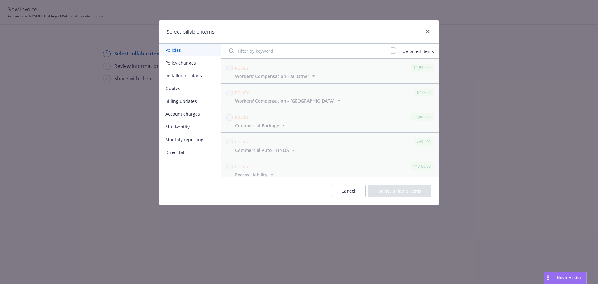
click at [176, 61] on button "Policy changes" at bounding box center [190, 62] width 62 height 13
click at [181, 77] on button "Installment plans" at bounding box center [190, 75] width 62 height 13
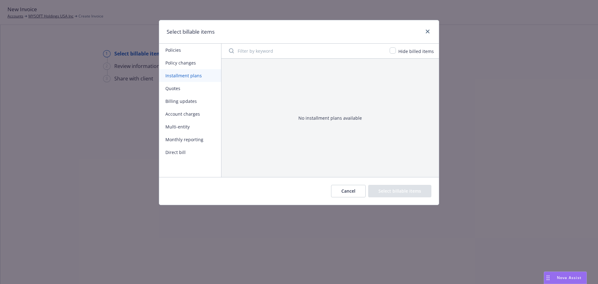
click at [179, 90] on button "Quotes" at bounding box center [190, 88] width 62 height 13
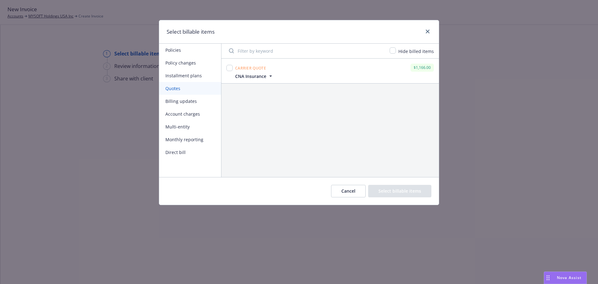
click at [184, 99] on button "Billing updates" at bounding box center [190, 101] width 62 height 13
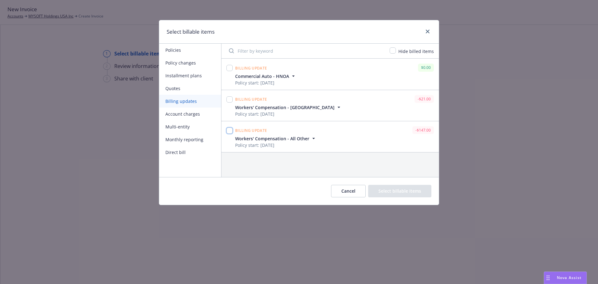
click at [231, 128] on input "checkbox" at bounding box center [229, 130] width 6 height 6
checkbox input "true"
click at [399, 190] on button "Select billable items" at bounding box center [399, 191] width 63 height 12
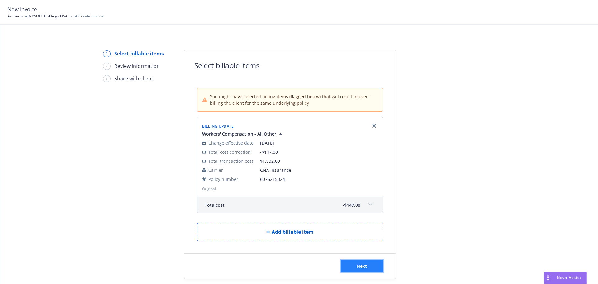
click at [358, 266] on span "Next" at bounding box center [361, 266] width 10 height 6
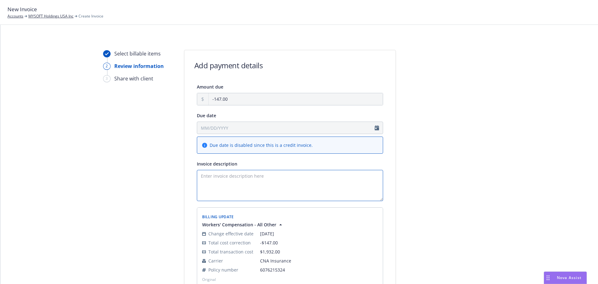
click at [226, 181] on textarea "Invoice description" at bounding box center [290, 185] width 186 height 31
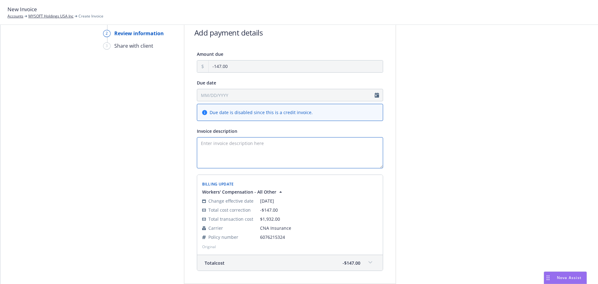
scroll to position [82, 0]
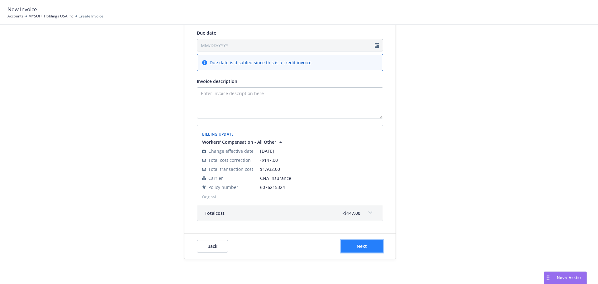
click at [356, 251] on button "Next" at bounding box center [361, 246] width 42 height 12
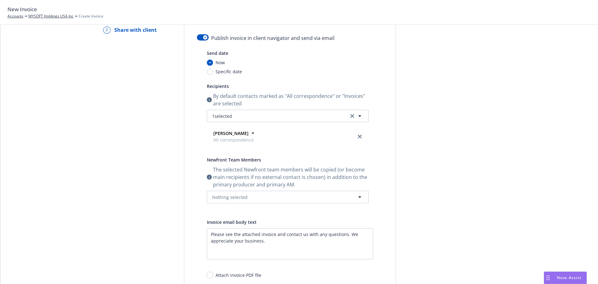
scroll to position [0, 0]
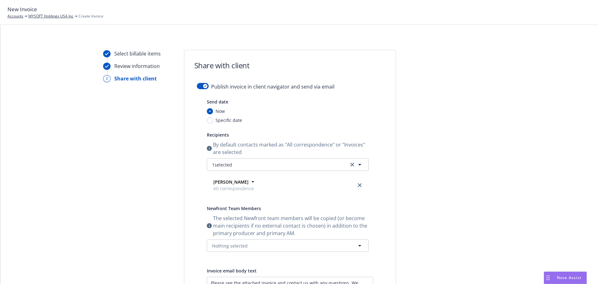
click at [193, 84] on div "Publish invoice in client navigator and send via email Send date Now Specific d…" at bounding box center [289, 222] width 211 height 279
click at [199, 86] on button "button" at bounding box center [203, 86] width 12 height 6
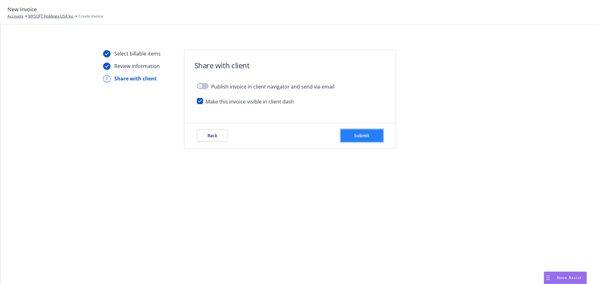
click at [365, 133] on span "Submit" at bounding box center [361, 135] width 15 height 6
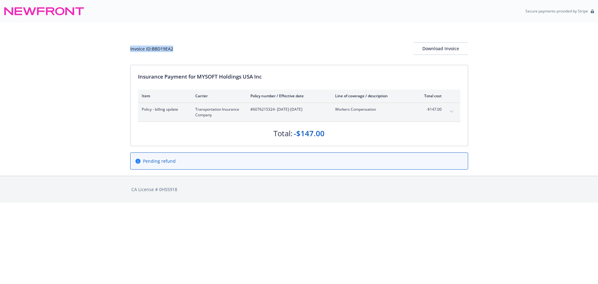
drag, startPoint x: 140, startPoint y: 50, endPoint x: 17, endPoint y: 91, distance: 129.3
click at [126, 51] on div "Invoice ID: BBD19EA2 Download Invoice Insurance Payment for MYSOFT Holdings USA…" at bounding box center [299, 98] width 598 height 153
copy div "Invoice ID: BBD19EA2"
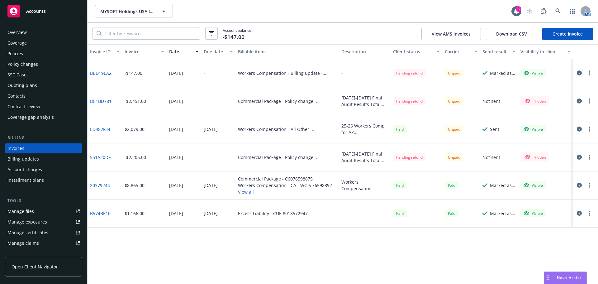
click at [591, 74] on button "button" at bounding box center [588, 72] width 7 height 7
click at [581, 72] on icon "button" at bounding box center [578, 72] width 5 height 5
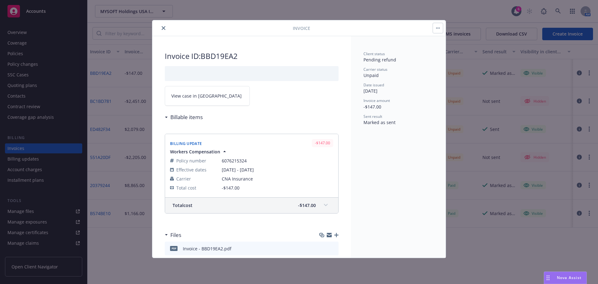
click at [182, 98] on span "View case in SSC" at bounding box center [206, 95] width 70 height 7
click at [162, 28] on icon "close" at bounding box center [164, 28] width 4 height 4
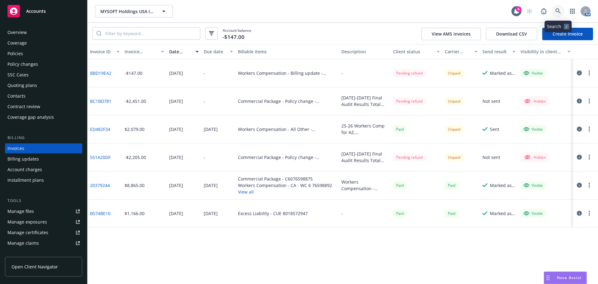
click at [561, 10] on link at bounding box center [557, 11] width 12 height 12
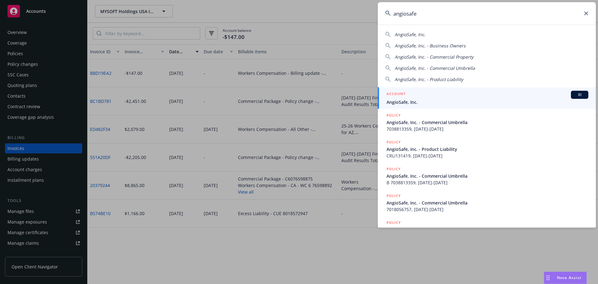
type input "angiosafe"
drag, startPoint x: 414, startPoint y: 106, endPoint x: 415, endPoint y: 102, distance: 3.8
click at [414, 106] on link "ACCOUNT BI AngioSafe, Inc." at bounding box center [487, 97] width 218 height 21
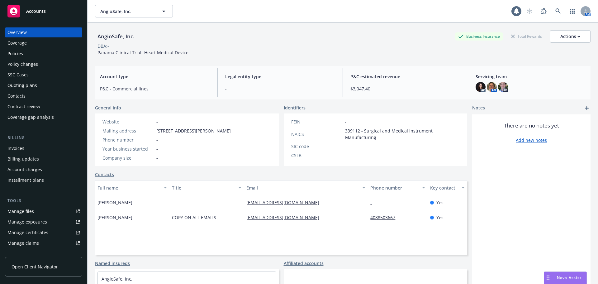
click at [32, 57] on div "Policies" at bounding box center [43, 54] width 72 height 10
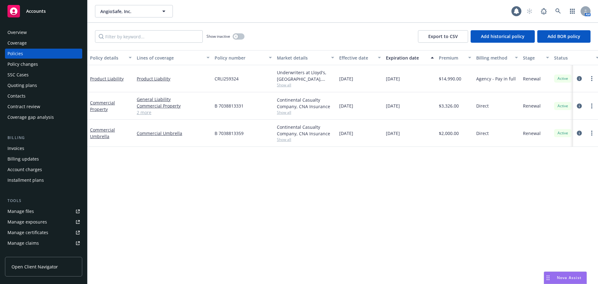
click at [26, 39] on div "Coverage" at bounding box center [16, 43] width 19 height 10
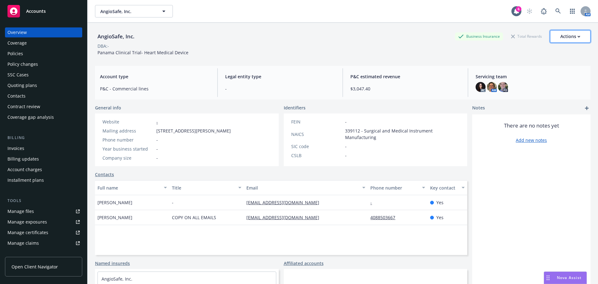
click at [571, 34] on div "Actions" at bounding box center [570, 36] width 20 height 12
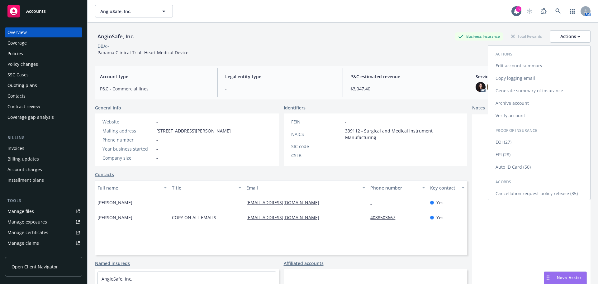
click at [526, 77] on link "Copy logging email" at bounding box center [539, 78] width 102 height 12
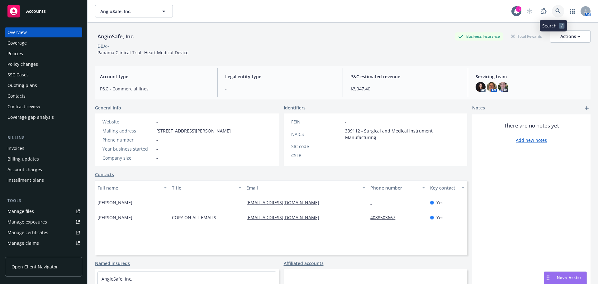
click at [555, 11] on icon at bounding box center [558, 11] width 6 height 6
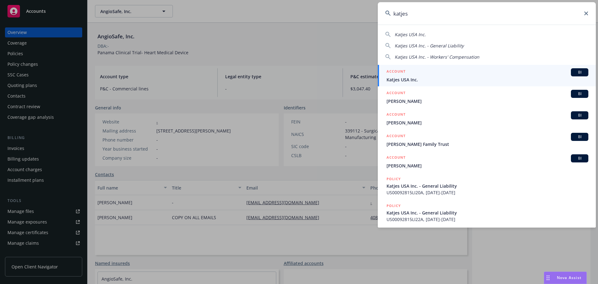
type input "katjes"
click at [434, 73] on div "ACCOUNT BI" at bounding box center [487, 72] width 202 height 8
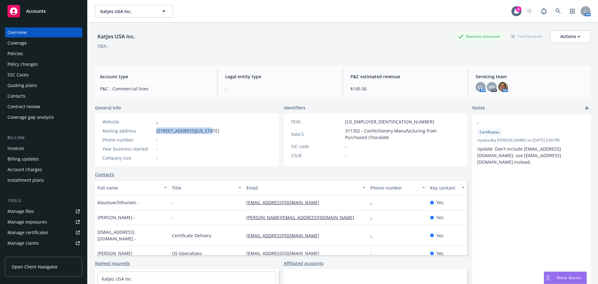
drag, startPoint x: 156, startPoint y: 131, endPoint x: 203, endPoint y: 132, distance: 46.7
click at [203, 132] on div "Mailing address 80 Pine Street Floor 24, New York, NY, 10005" at bounding box center [161, 130] width 122 height 7
copy span "80 Pine Street Floor 24"
drag, startPoint x: 133, startPoint y: 38, endPoint x: 105, endPoint y: 1, distance: 46.7
click at [94, 35] on div "Katjes USA Inc. Business Insurance Total Rewards Actions DBA: - Account type P&…" at bounding box center [342, 165] width 510 height 284
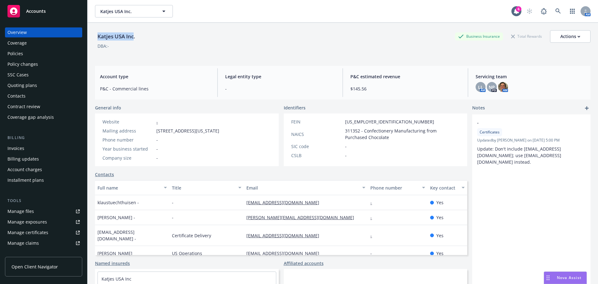
copy div "Katjes USA Inc"
drag, startPoint x: 374, startPoint y: 117, endPoint x: 6, endPoint y: 121, distance: 367.9
click at [321, 121] on div "FEIN 22-2991396 NAICS 311352 - Confectionery Manufacturing from Purchased Choco…" at bounding box center [376, 139] width 184 height 53
copy div "22-2991396"
click at [555, 12] on icon at bounding box center [558, 11] width 6 height 6
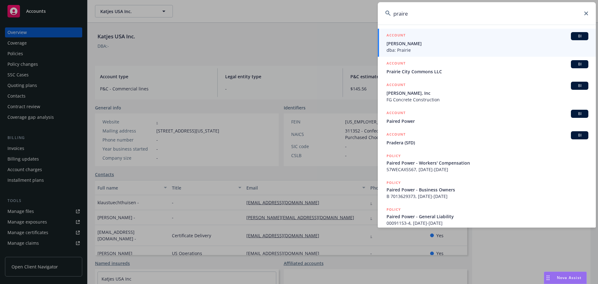
type input "praire"
click at [437, 46] on span "Bill Ryan" at bounding box center [487, 43] width 202 height 7
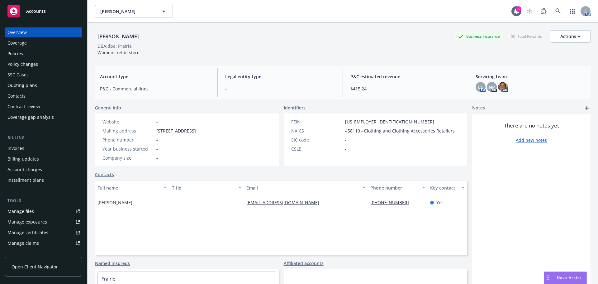
click at [37, 56] on div "Policies" at bounding box center [43, 54] width 72 height 10
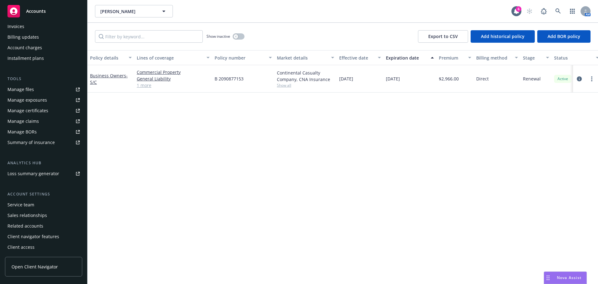
scroll to position [122, 0]
click at [30, 209] on div "Service team Sales relationships Related accounts Client navigator features Cli…" at bounding box center [43, 225] width 77 height 52
click at [32, 203] on div "Service team" at bounding box center [20, 204] width 27 height 10
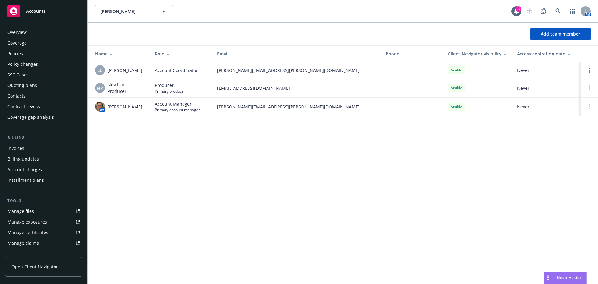
click at [21, 33] on div "Overview" at bounding box center [16, 32] width 19 height 10
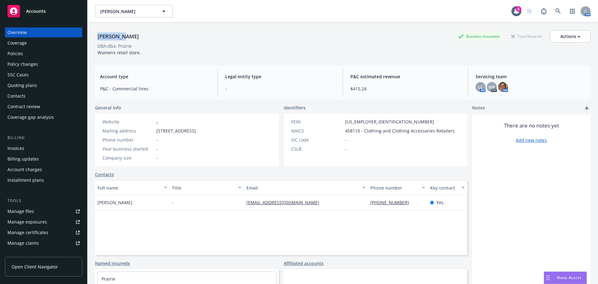
drag, startPoint x: 129, startPoint y: 37, endPoint x: 94, endPoint y: 35, distance: 35.8
click at [94, 35] on div "Bill Ryan Business Insurance Total Rewards Actions DBA: dba: Prairie Womens ret…" at bounding box center [342, 165] width 510 height 284
click at [34, 49] on div "Policies" at bounding box center [43, 54] width 72 height 10
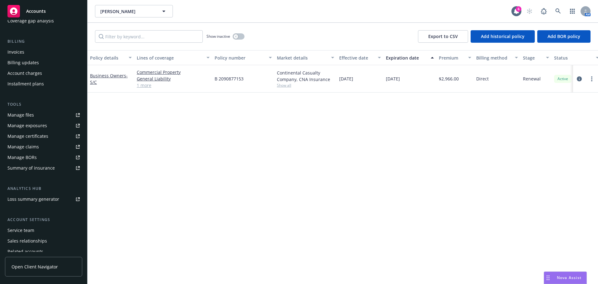
scroll to position [122, 0]
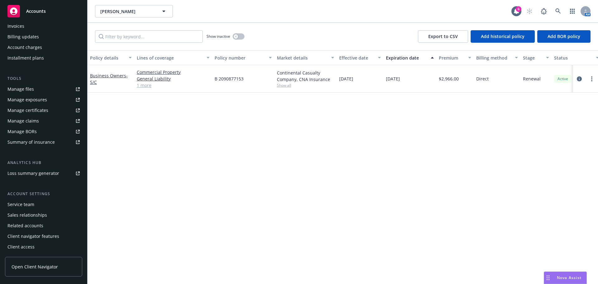
click at [32, 203] on div "Service team" at bounding box center [20, 204] width 27 height 10
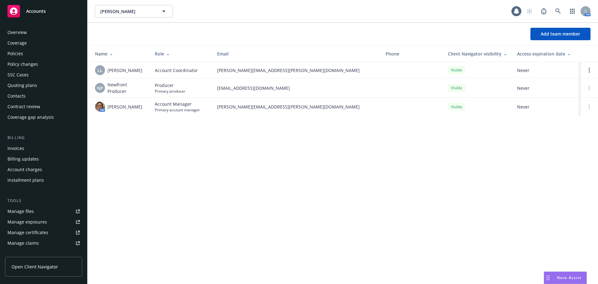
scroll to position [122, 0]
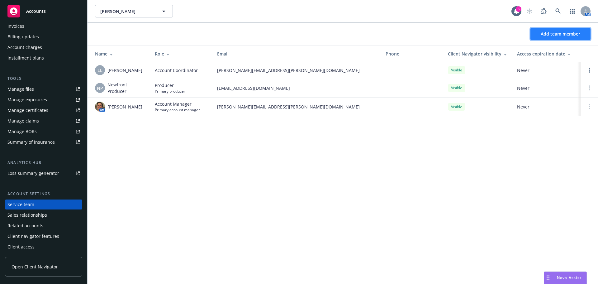
click at [553, 36] on span "Add team member" at bounding box center [560, 34] width 40 height 6
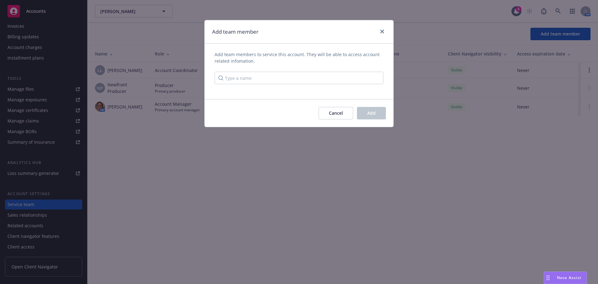
click at [340, 67] on div "Add team members to service this account. They will be able to access account r…" at bounding box center [298, 67] width 169 height 33
click at [330, 77] on input "Type a name" at bounding box center [298, 78] width 169 height 12
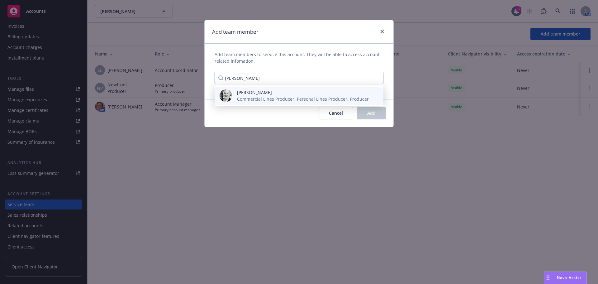
type input "steve le"
click at [293, 95] on span "Steve Leveroni" at bounding box center [303, 92] width 132 height 7
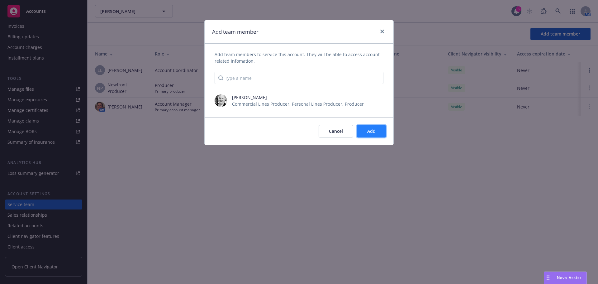
click at [373, 130] on span "Add" at bounding box center [371, 131] width 8 height 6
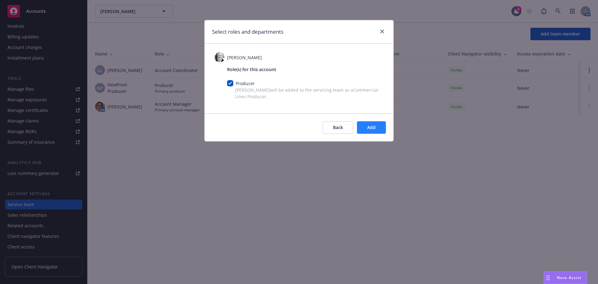
drag, startPoint x: 379, startPoint y: 135, endPoint x: 378, endPoint y: 130, distance: 5.7
click at [379, 135] on div "Back Add" at bounding box center [298, 127] width 189 height 28
click at [377, 127] on button "Add" at bounding box center [371, 127] width 29 height 12
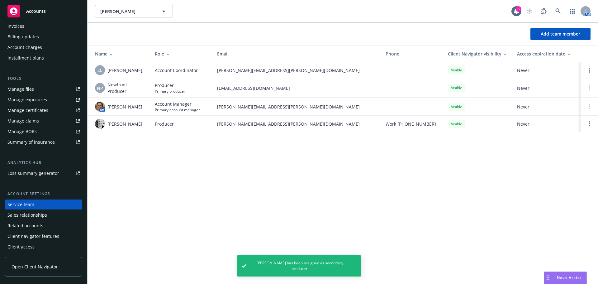
scroll to position [0, 0]
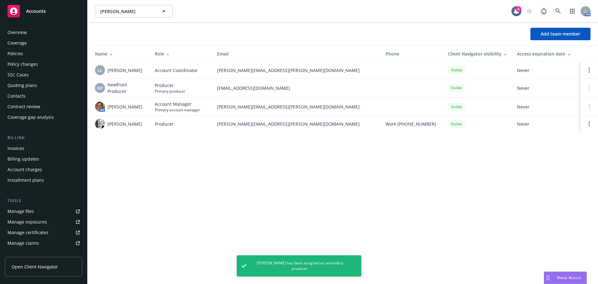
click at [29, 53] on div "Policies" at bounding box center [43, 54] width 72 height 10
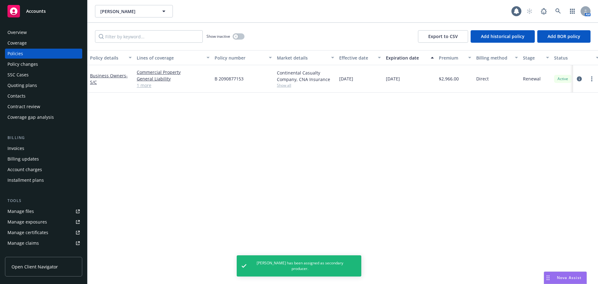
click at [169, 114] on div "Policy details Lines of coverage Policy number Market details Effective date Ex…" at bounding box center [342, 166] width 510 height 233
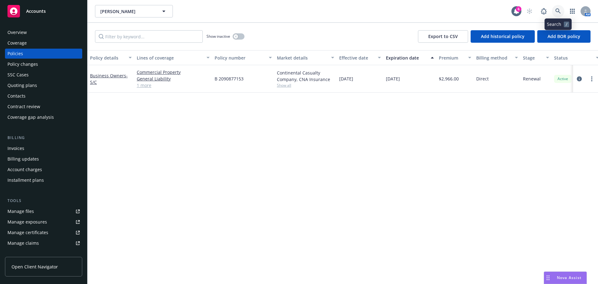
click at [560, 11] on icon at bounding box center [558, 11] width 6 height 6
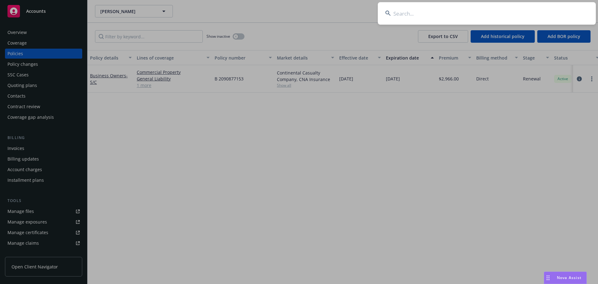
type input "s"
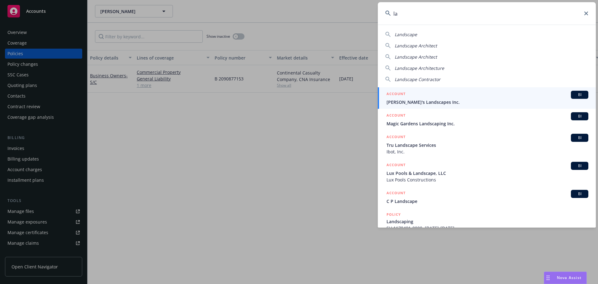
type input "l"
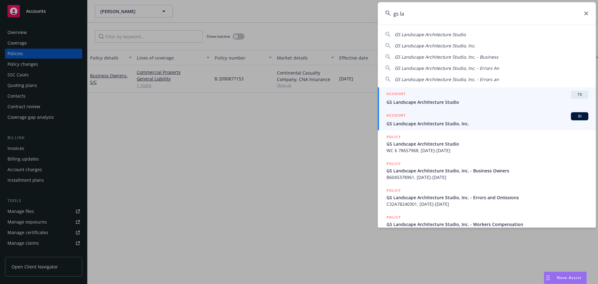
type input "gs la"
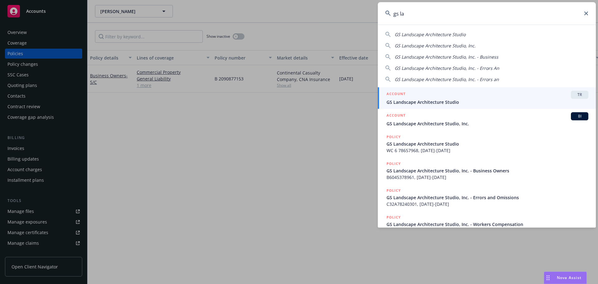
click at [432, 123] on span "GS Landscape Architecture Studio, Inc." at bounding box center [487, 123] width 202 height 7
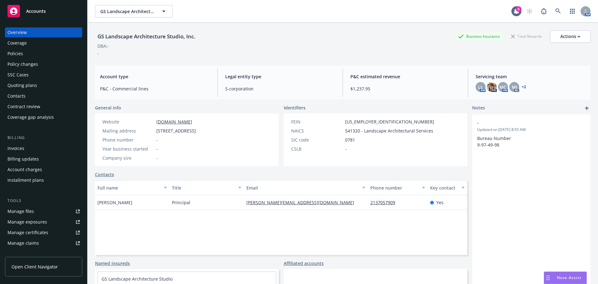
click at [20, 54] on div "Policies" at bounding box center [15, 54] width 16 height 10
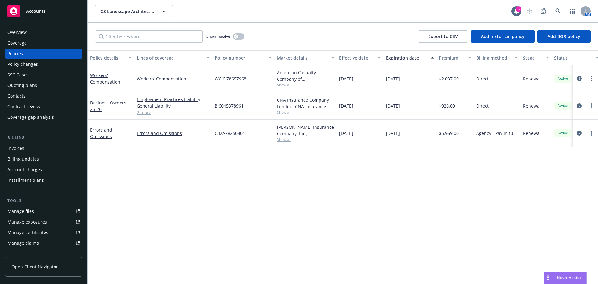
click at [282, 110] on span "Show all" at bounding box center [305, 112] width 57 height 5
click at [442, 187] on div "Policy details Lines of coverage Policy number Market details Effective date Ex…" at bounding box center [342, 166] width 510 height 233
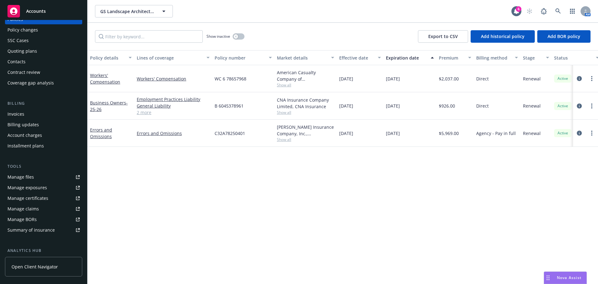
scroll to position [62, 0]
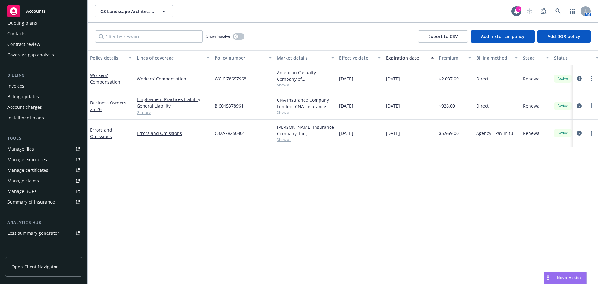
click at [283, 143] on div "Beazley Insurance Company, Inc., Beazley Group, CRC Group Show all" at bounding box center [305, 133] width 62 height 27
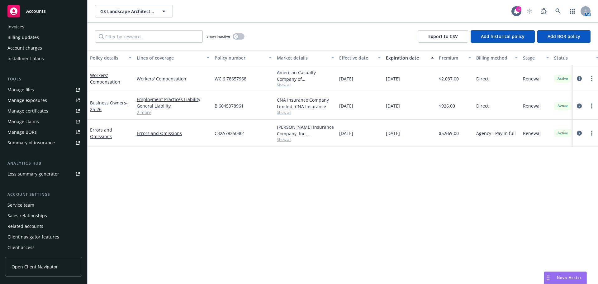
scroll to position [122, 0]
click at [21, 204] on div "Service team" at bounding box center [20, 204] width 27 height 10
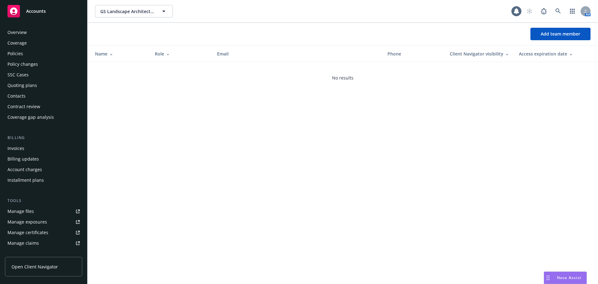
scroll to position [122, 0]
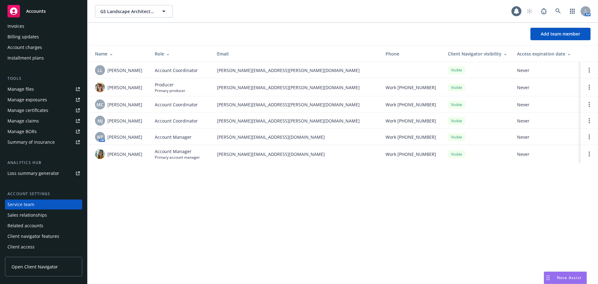
click at [256, 212] on div "GS Landscape Architecture Studio, Inc. GS Landscape Architecture Studio, Inc. A…" at bounding box center [342, 142] width 510 height 284
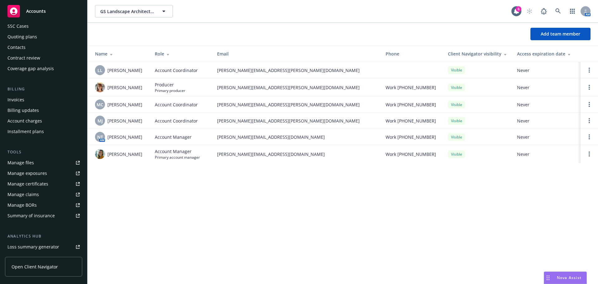
scroll to position [0, 0]
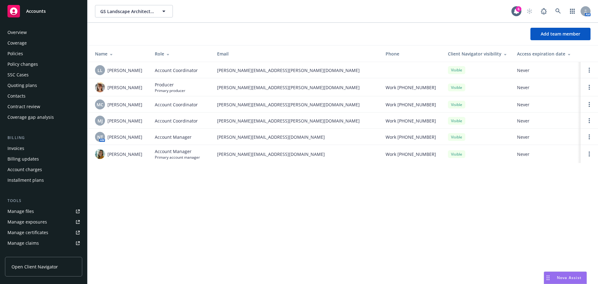
drag, startPoint x: 227, startPoint y: 184, endPoint x: 230, endPoint y: 173, distance: 11.2
click at [226, 183] on div "GS Landscape Architecture Studio, Inc. GS Landscape Architecture Studio, Inc. 6…" at bounding box center [342, 142] width 510 height 284
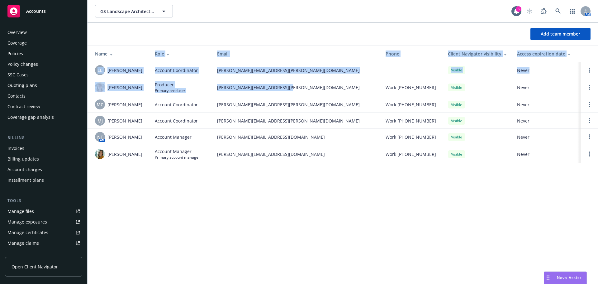
drag, startPoint x: 240, startPoint y: 88, endPoint x: 270, endPoint y: 184, distance: 101.0
click at [117, 65] on tbody "LL Lacy Lipetzky Account Coordinator lacy.lipetzky@newfront.com Visible Never M…" at bounding box center [342, 112] width 510 height 101
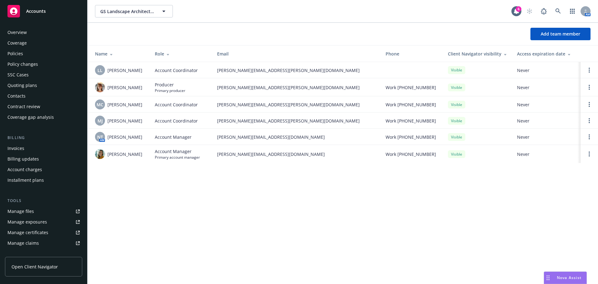
click at [279, 196] on div "GS Landscape Architecture Studio, Inc. GS Landscape Architecture Studio, Inc. 6…" at bounding box center [342, 142] width 510 height 284
click at [17, 53] on div "Policies" at bounding box center [15, 54] width 16 height 10
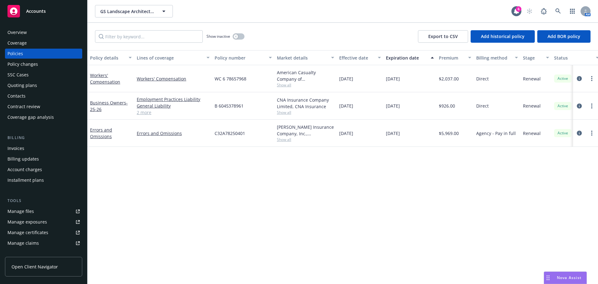
drag, startPoint x: 255, startPoint y: 186, endPoint x: 254, endPoint y: 182, distance: 4.3
click at [255, 184] on div "Policy details Lines of coverage Policy number Market details Effective date Ex…" at bounding box center [342, 166] width 510 height 233
click at [161, 11] on icon "button" at bounding box center [163, 10] width 7 height 7
click at [225, 16] on div "5 Buckets 4 Shovels Foundation Type Commercial Body Rock Properties 3, LLC Type…" at bounding box center [303, 11] width 416 height 12
click at [37, 32] on div "Overview" at bounding box center [43, 32] width 72 height 10
